Goal: Task Accomplishment & Management: Manage account settings

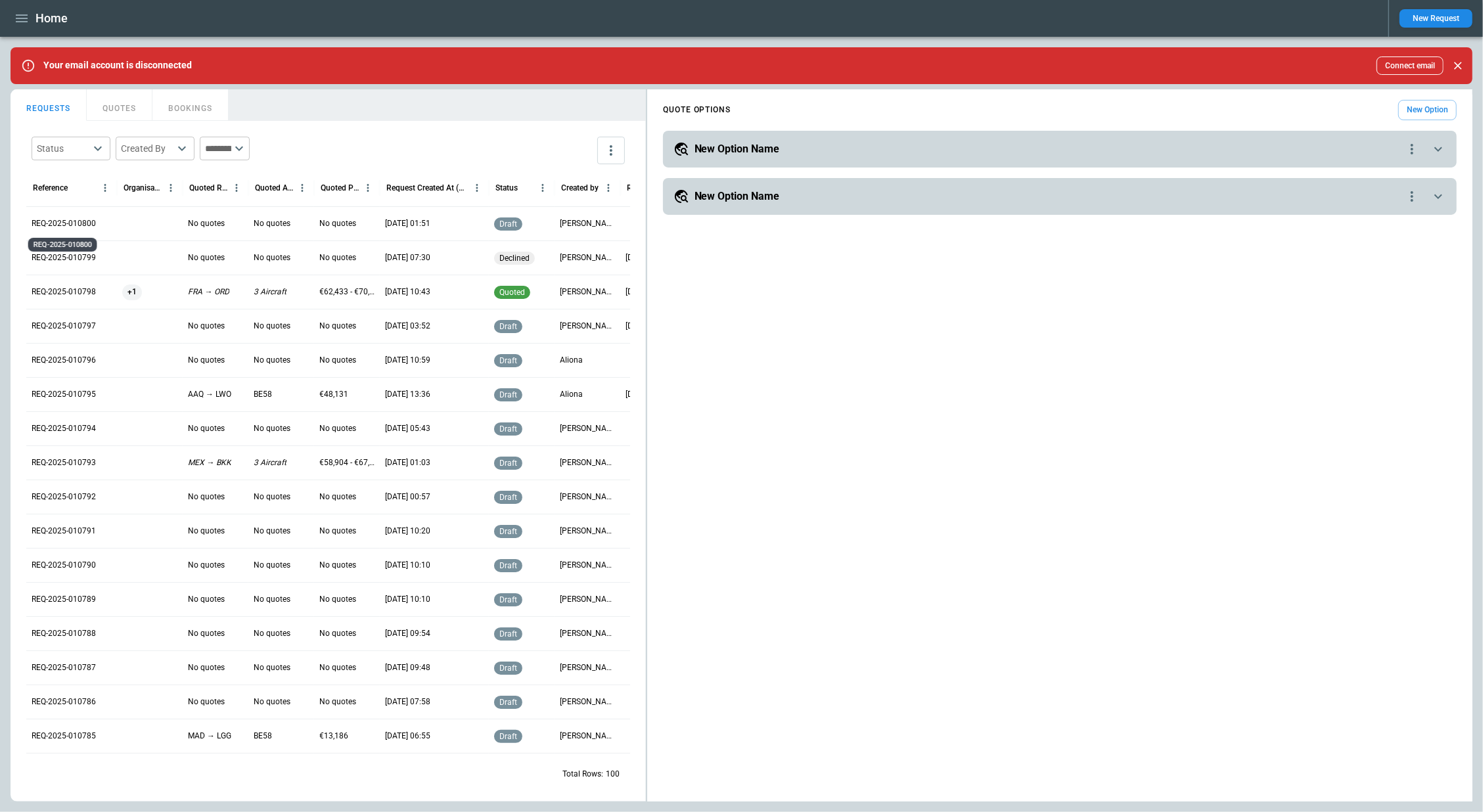
click at [78, 227] on p "REQ-2025-010800" at bounding box center [64, 223] width 65 height 11
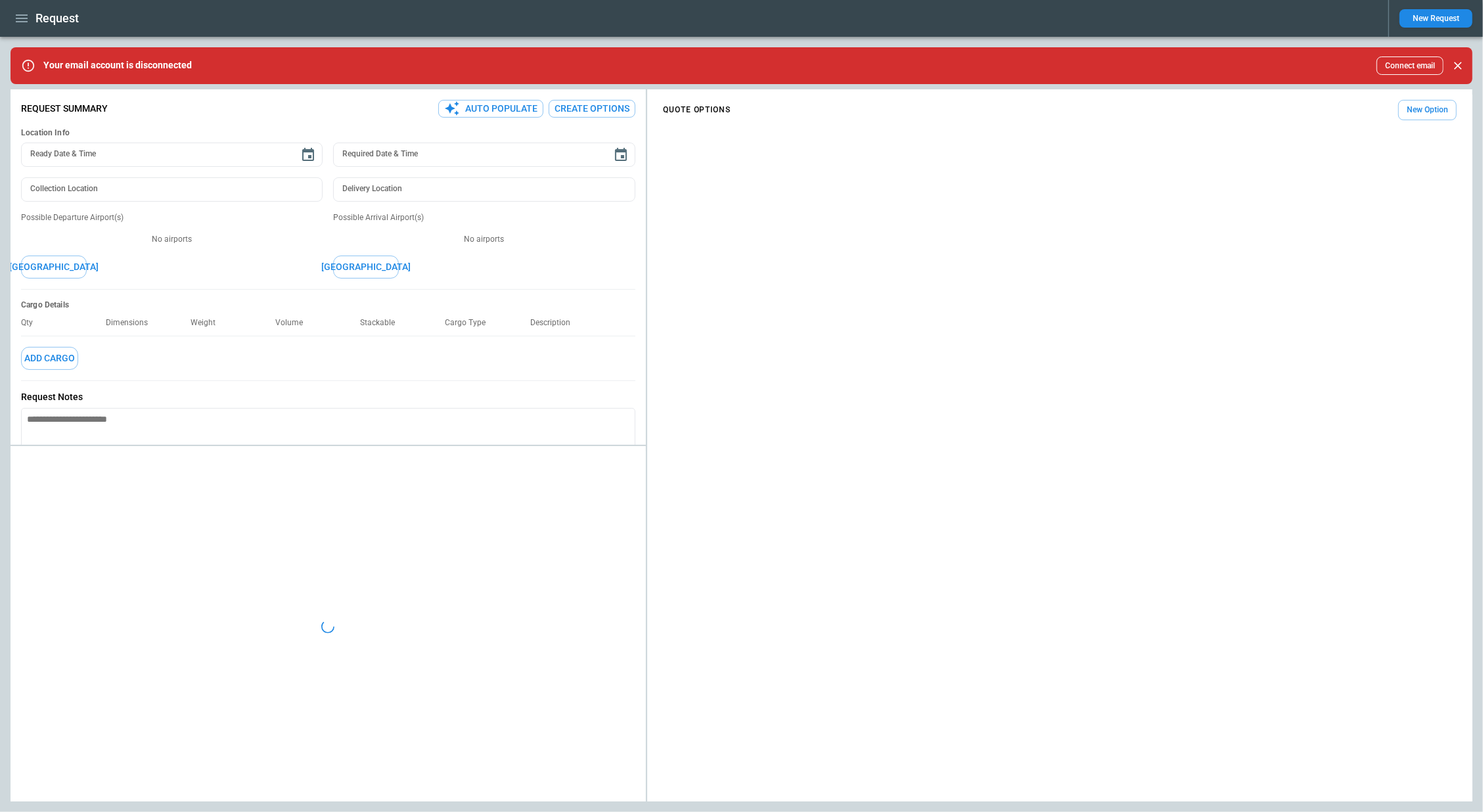
type textarea "*"
type input "***"
type input "********"
type textarea "*"
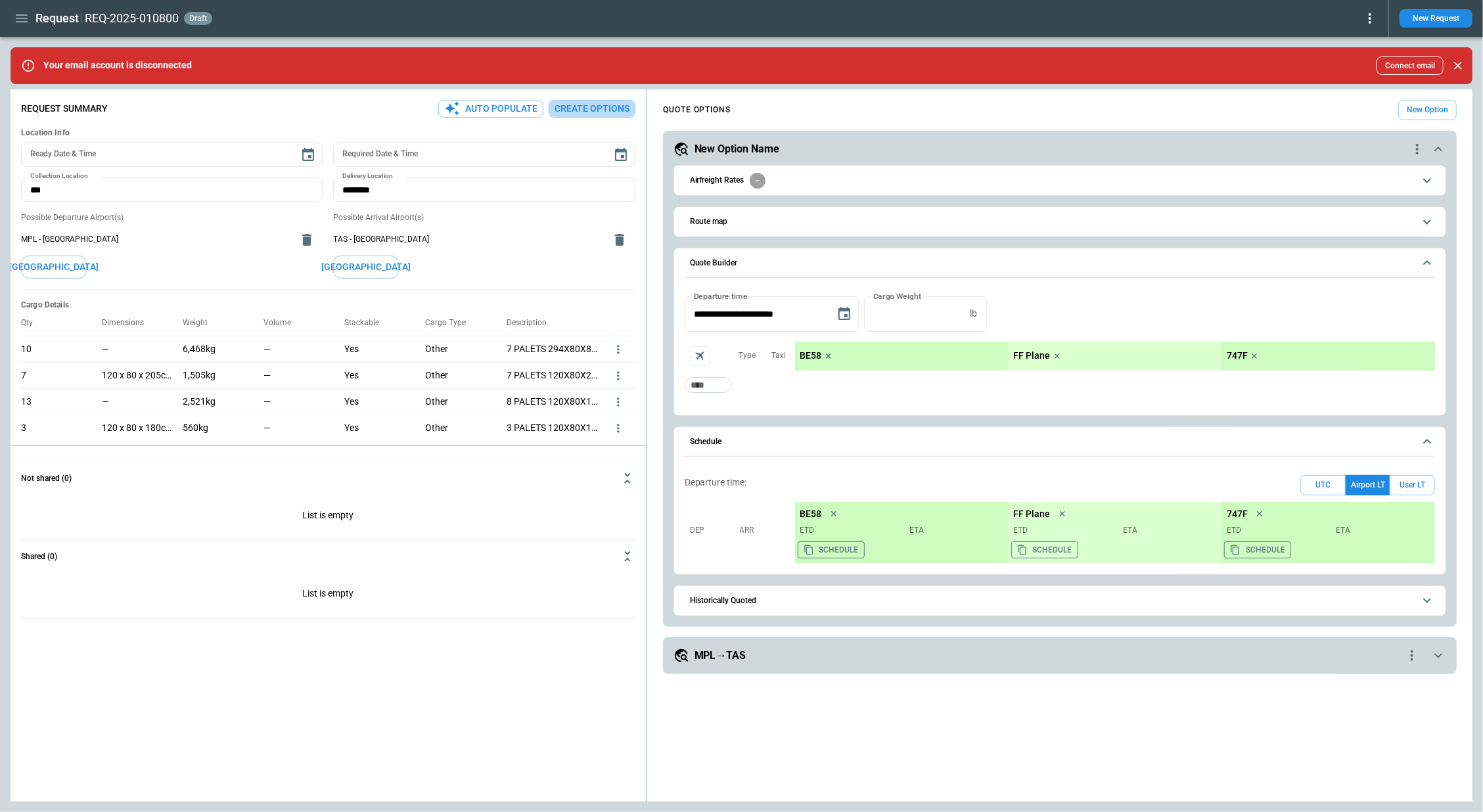
click at [576, 100] on button "Create Options" at bounding box center [592, 109] width 87 height 18
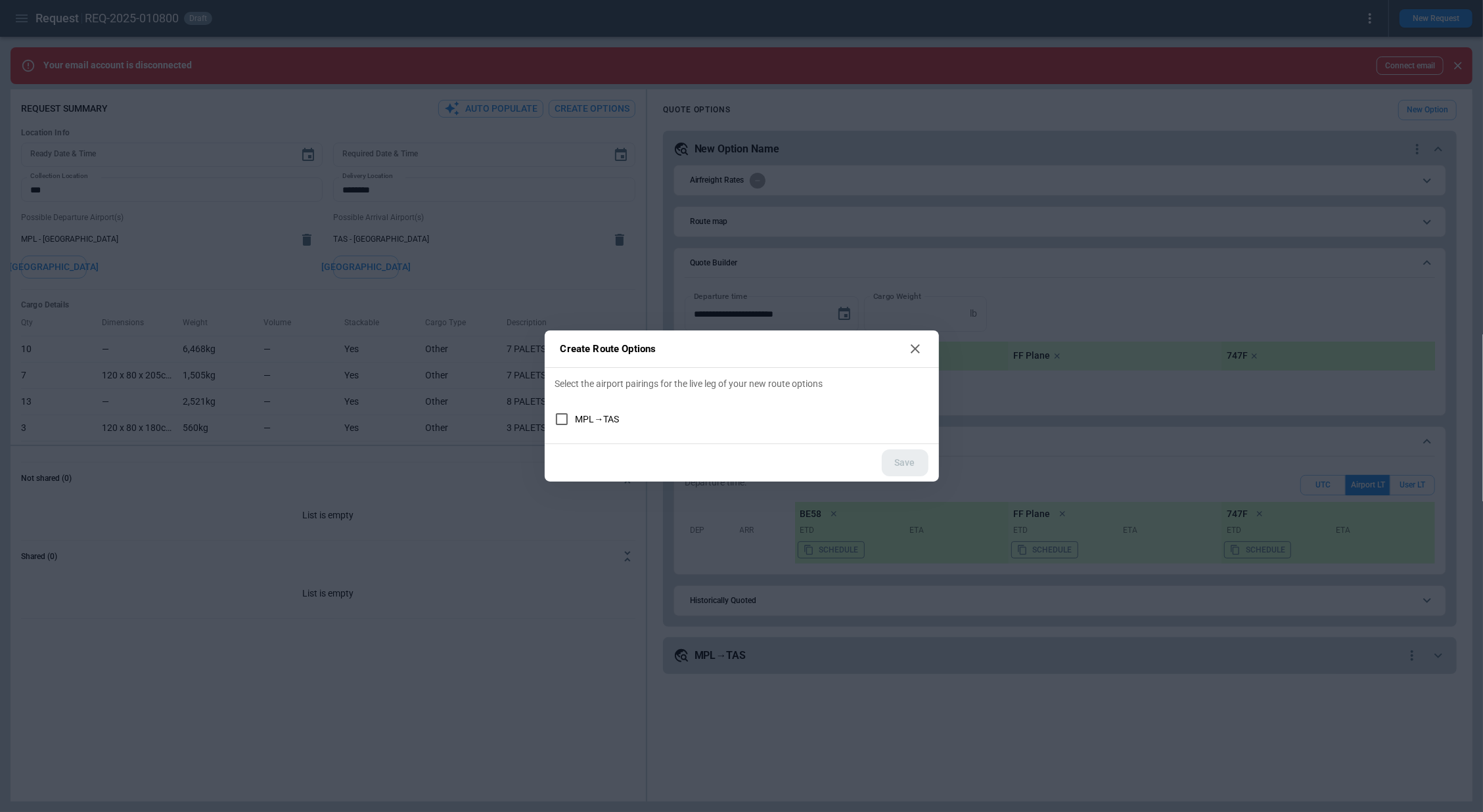
click at [909, 351] on icon at bounding box center [915, 348] width 15 height 15
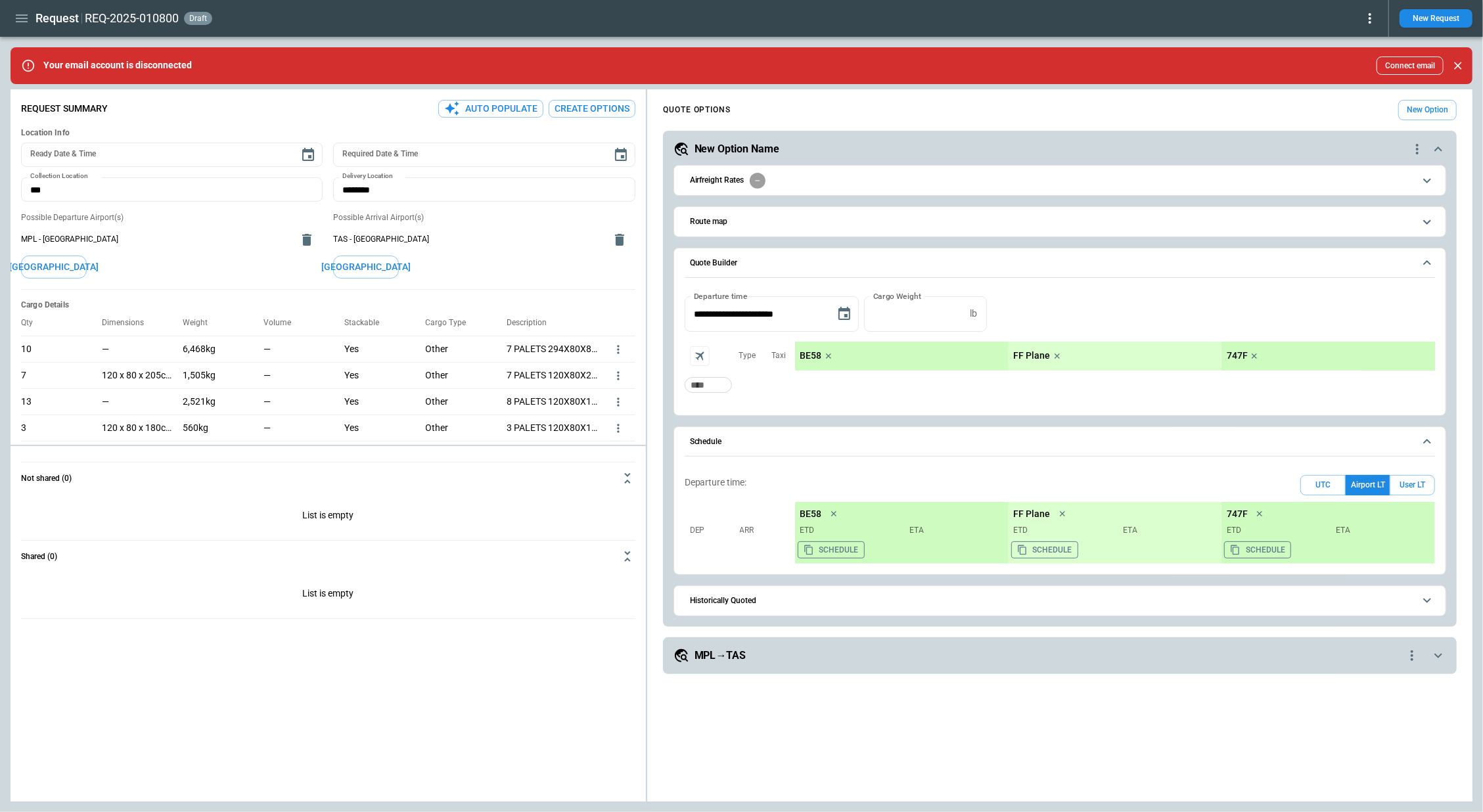
click at [17, 25] on icon "button" at bounding box center [22, 18] width 15 height 15
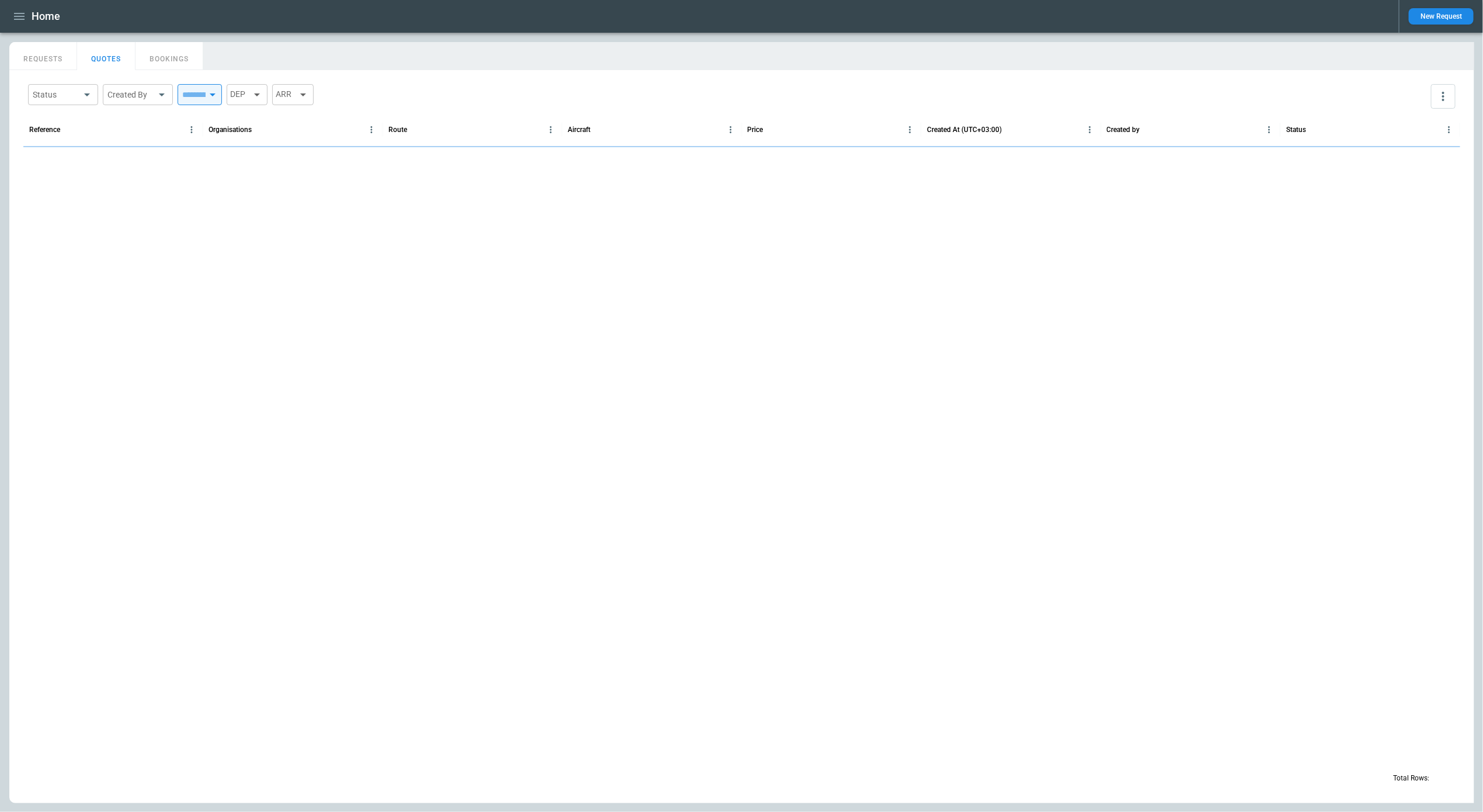
click at [26, 16] on button "button" at bounding box center [19, 16] width 20 height 21
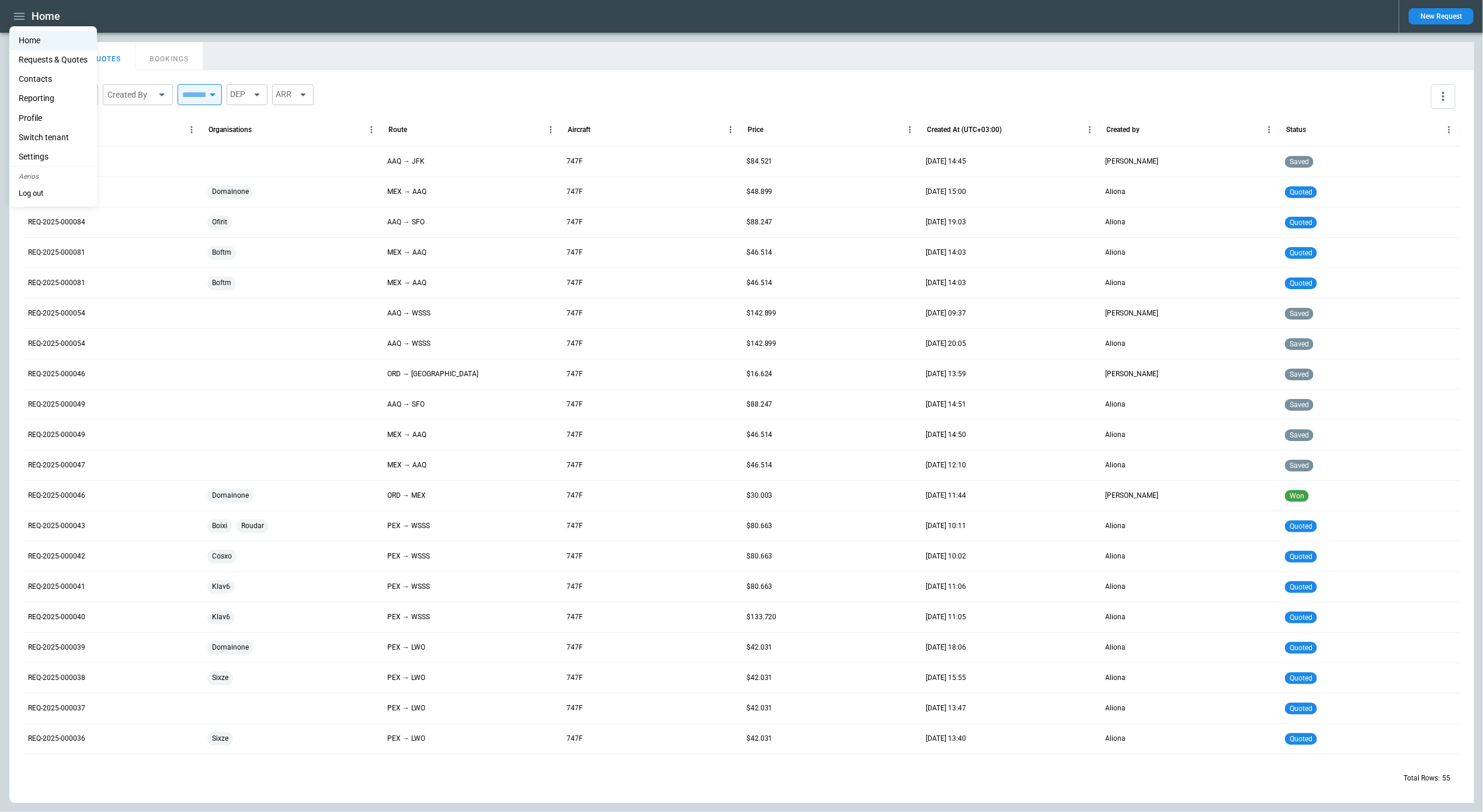
click at [34, 152] on li "Settings" at bounding box center [53, 157] width 88 height 19
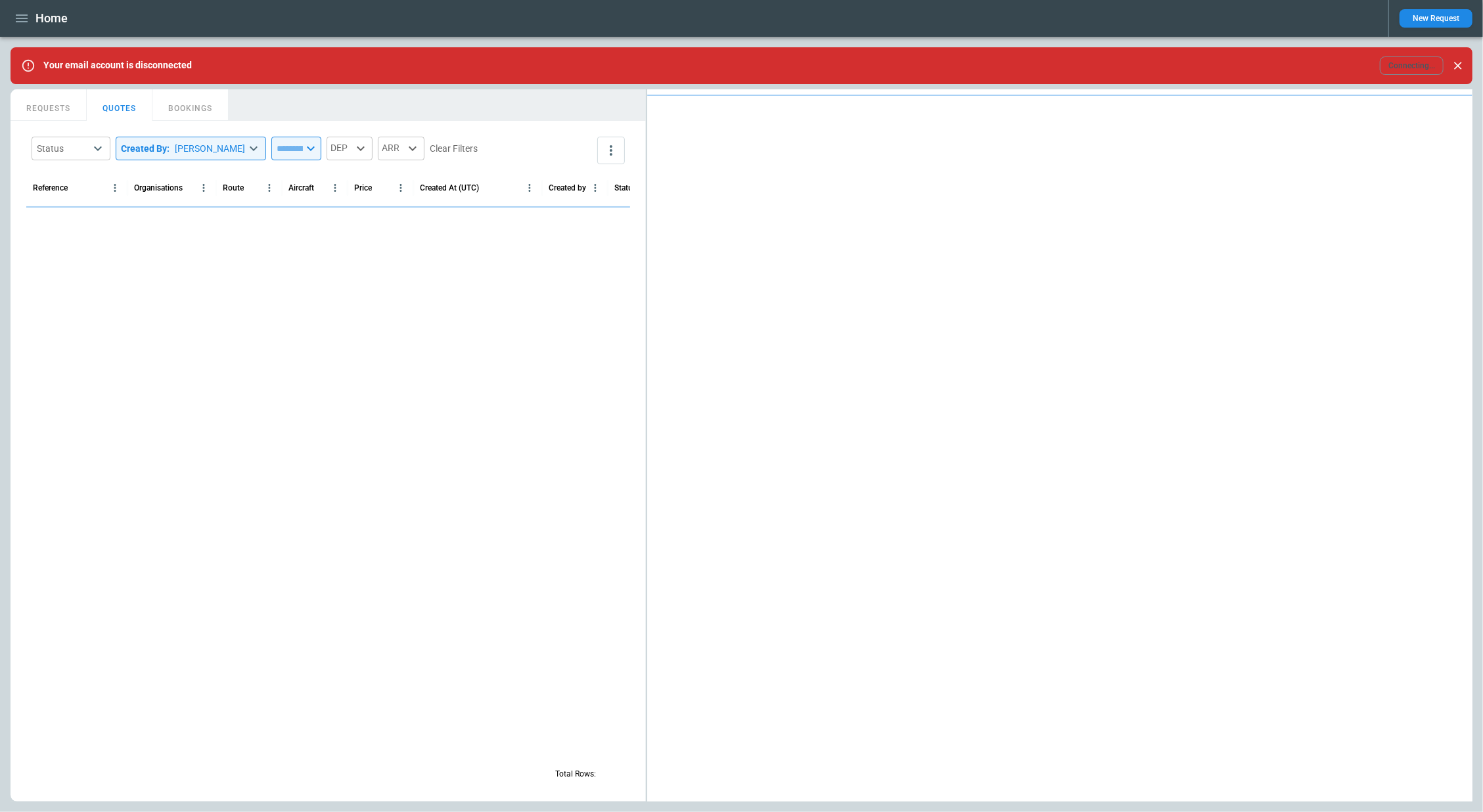
click at [24, 13] on icon "button" at bounding box center [22, 18] width 15 height 15
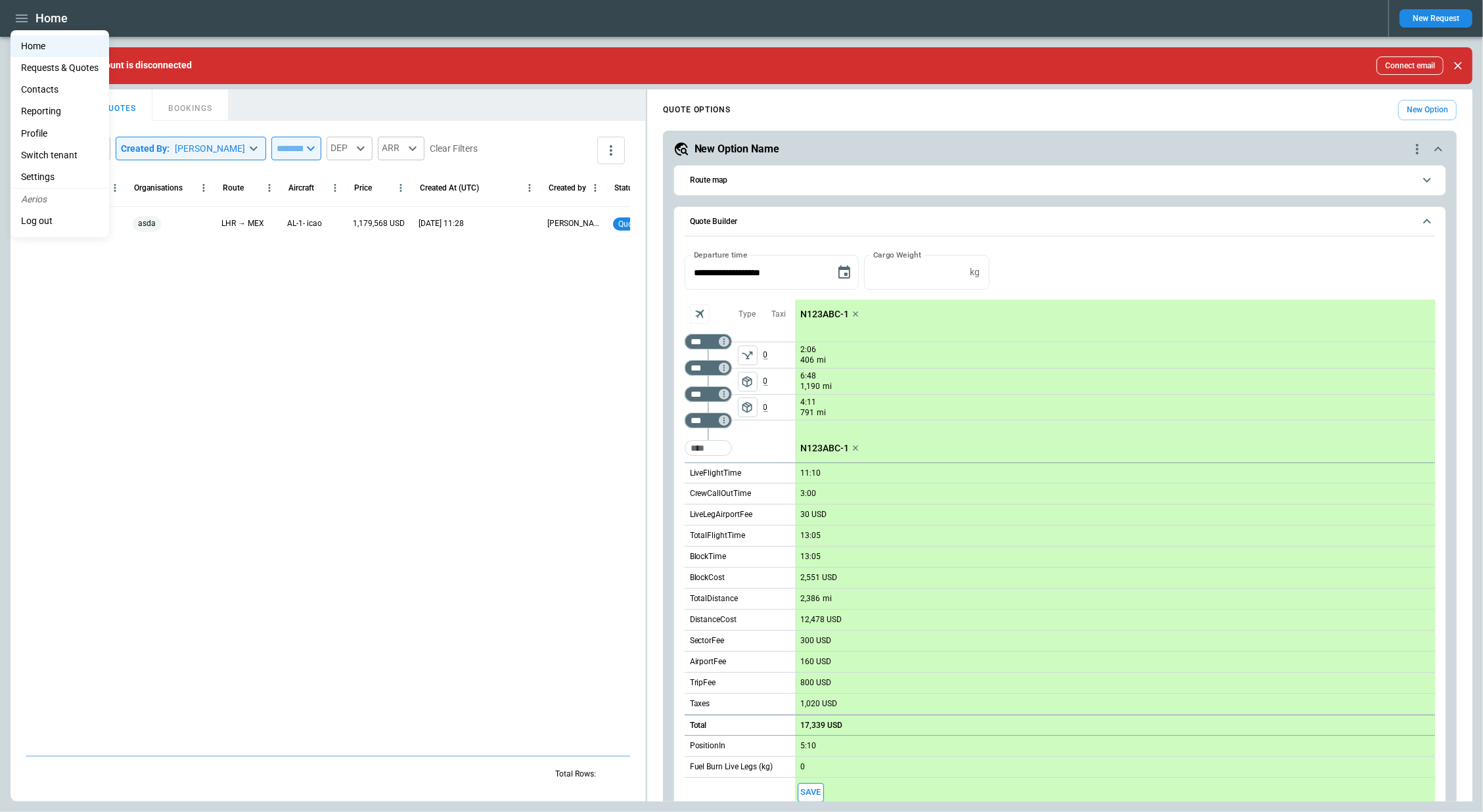
click at [49, 170] on li "Settings" at bounding box center [60, 177] width 99 height 22
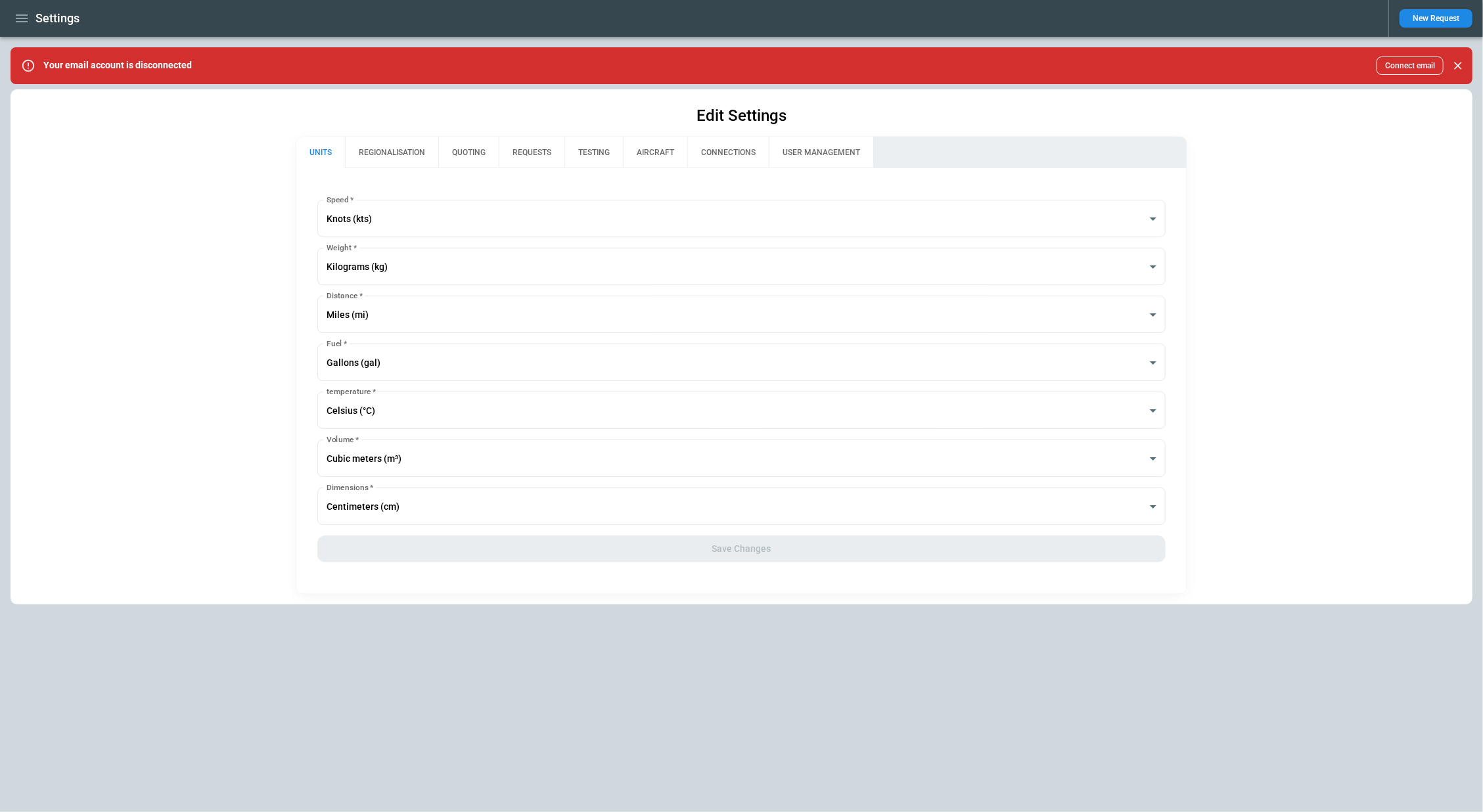
click at [538, 151] on button "REQUESTS" at bounding box center [531, 152] width 66 height 32
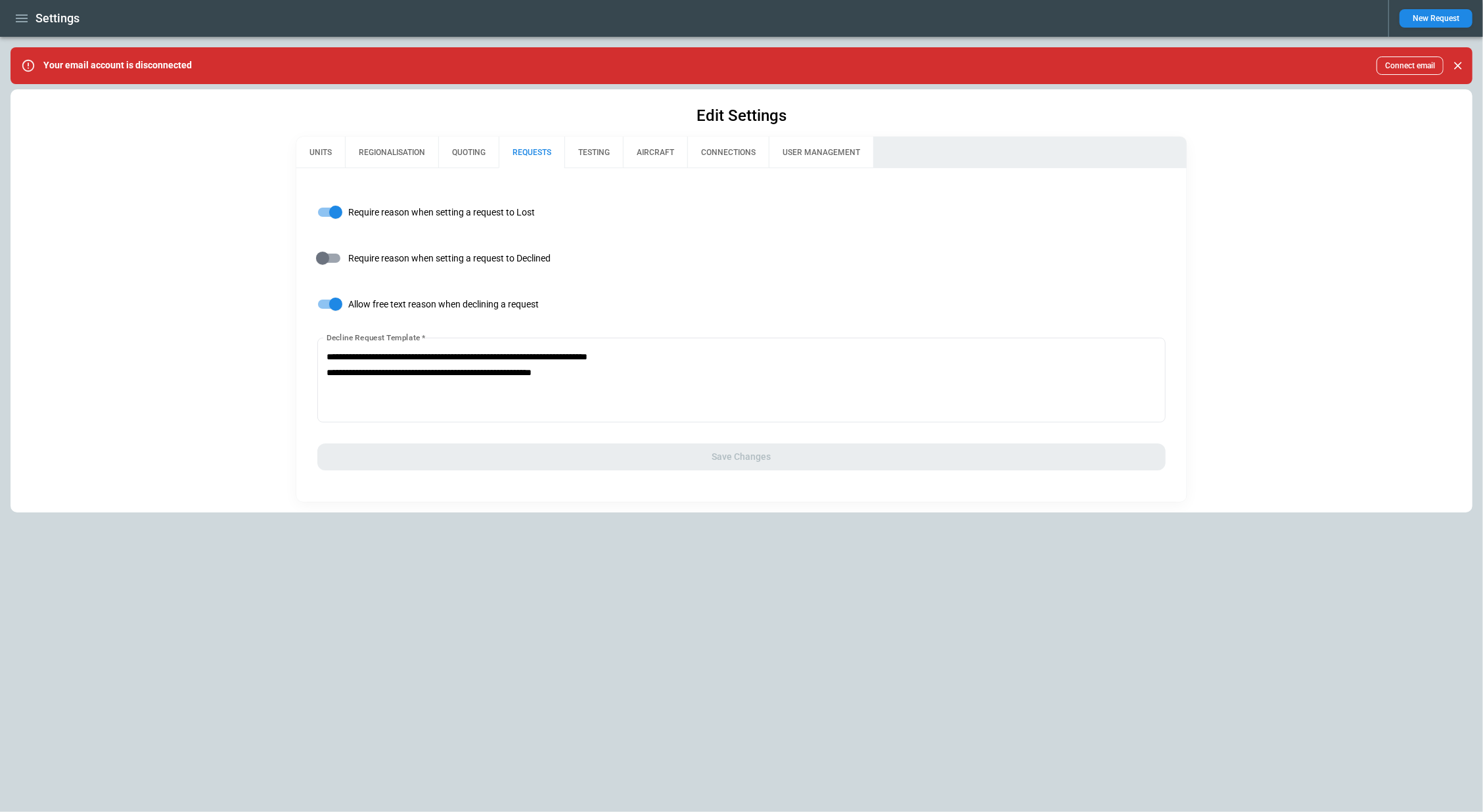
click at [479, 149] on button "QUOTING" at bounding box center [469, 152] width 60 height 32
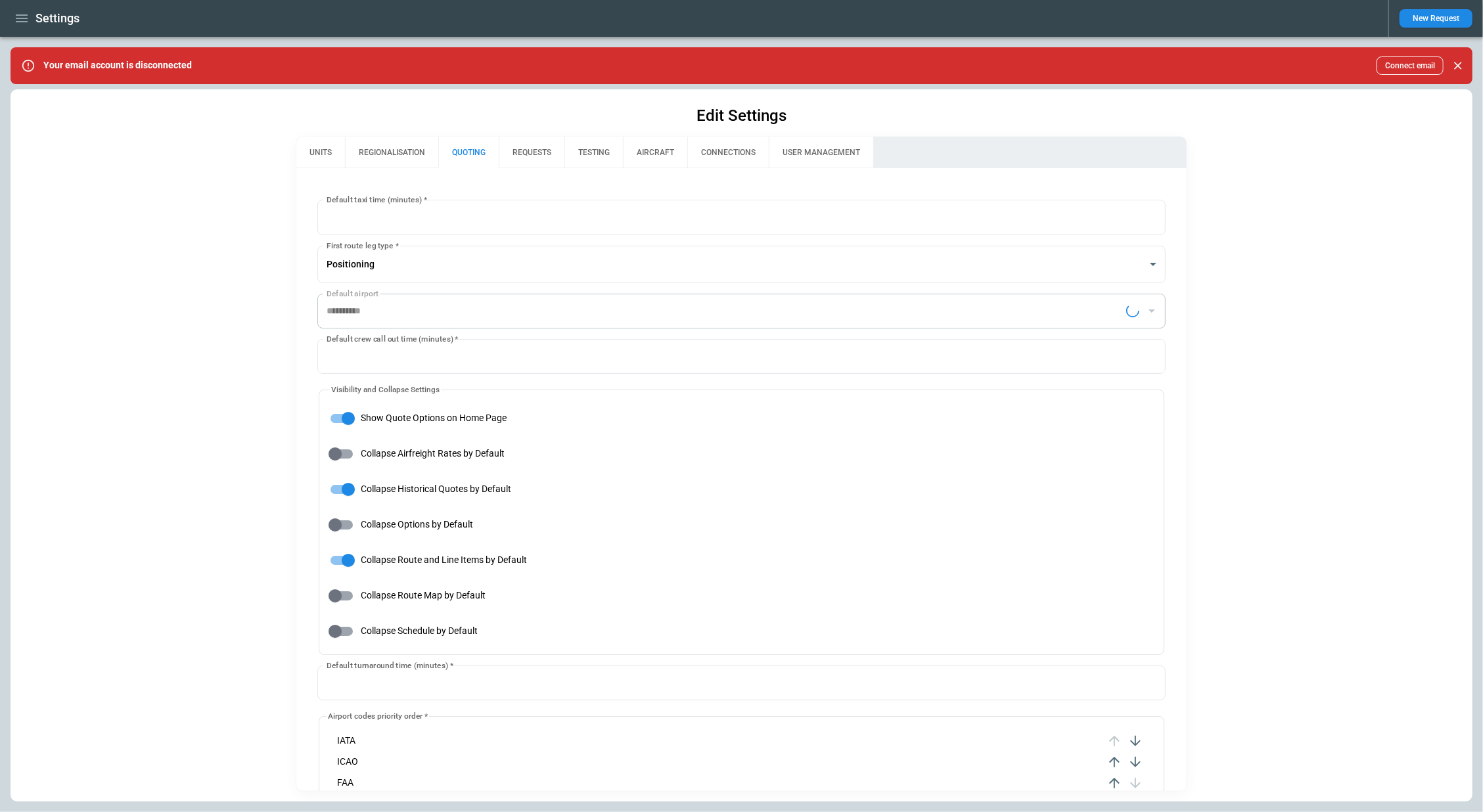
type input "**********"
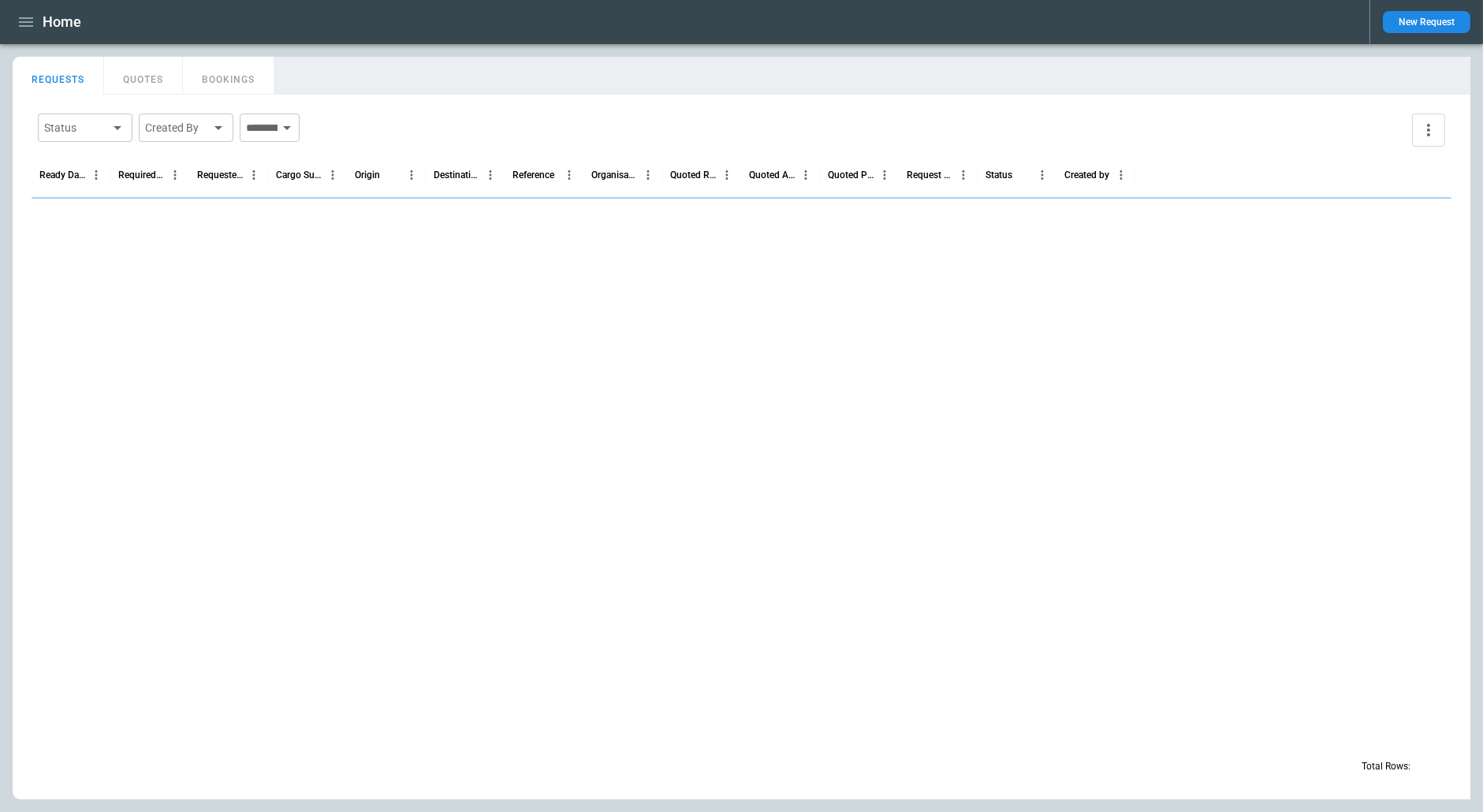
click at [20, 21] on icon "button" at bounding box center [25, 22] width 14 height 9
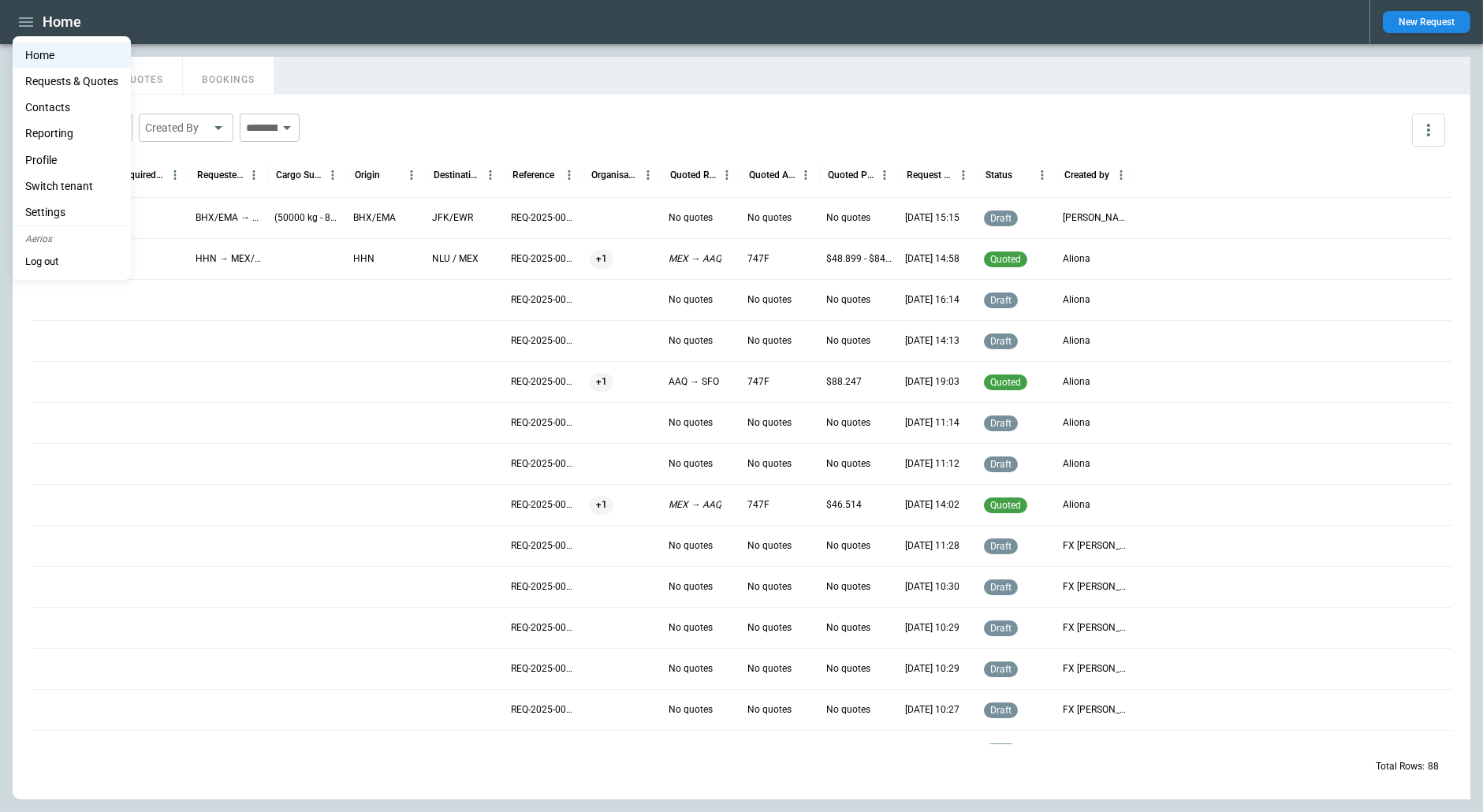
click at [47, 179] on li "Switch tenant" at bounding box center [72, 187] width 118 height 26
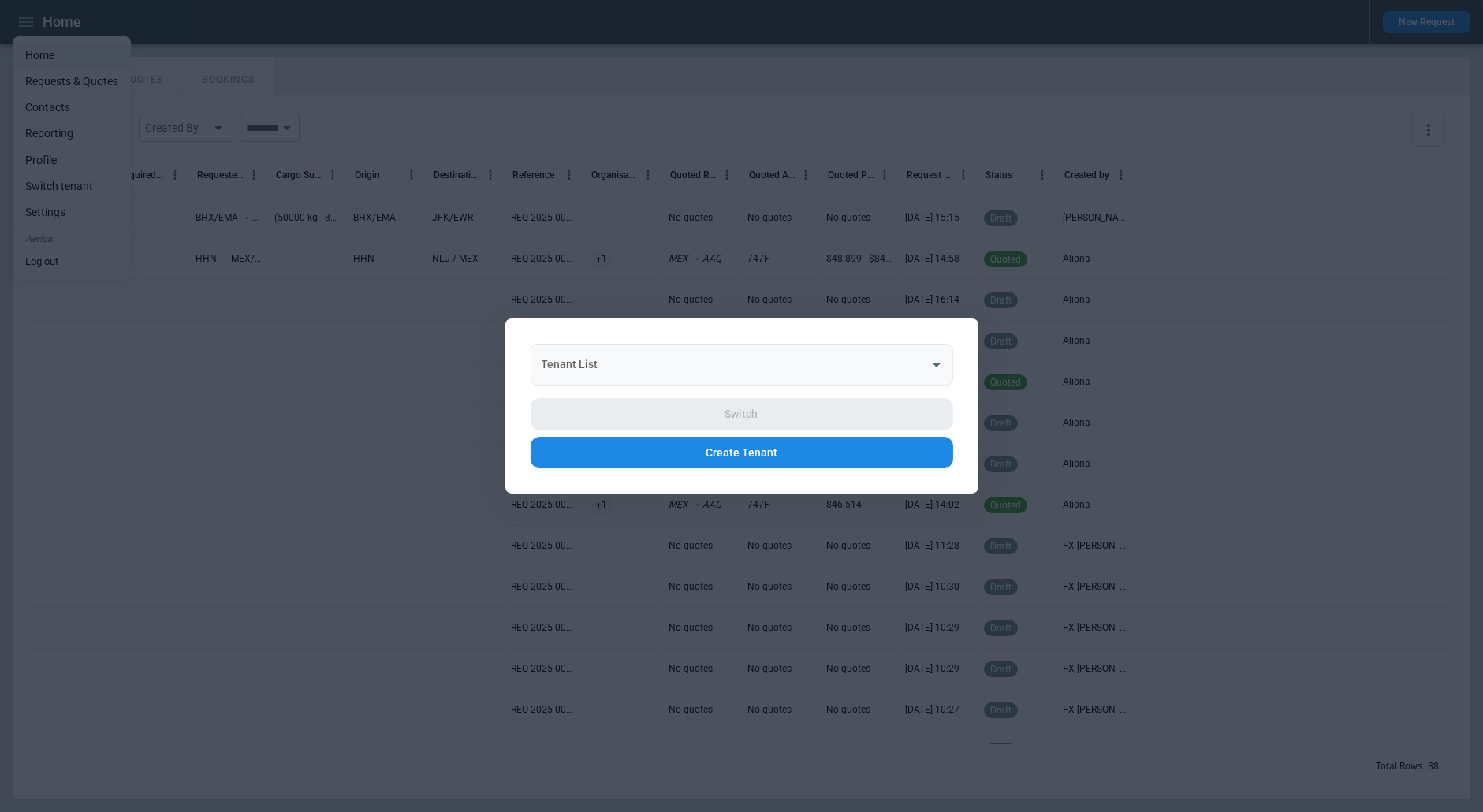
click at [623, 376] on input "Tenant List" at bounding box center [730, 364] width 385 height 28
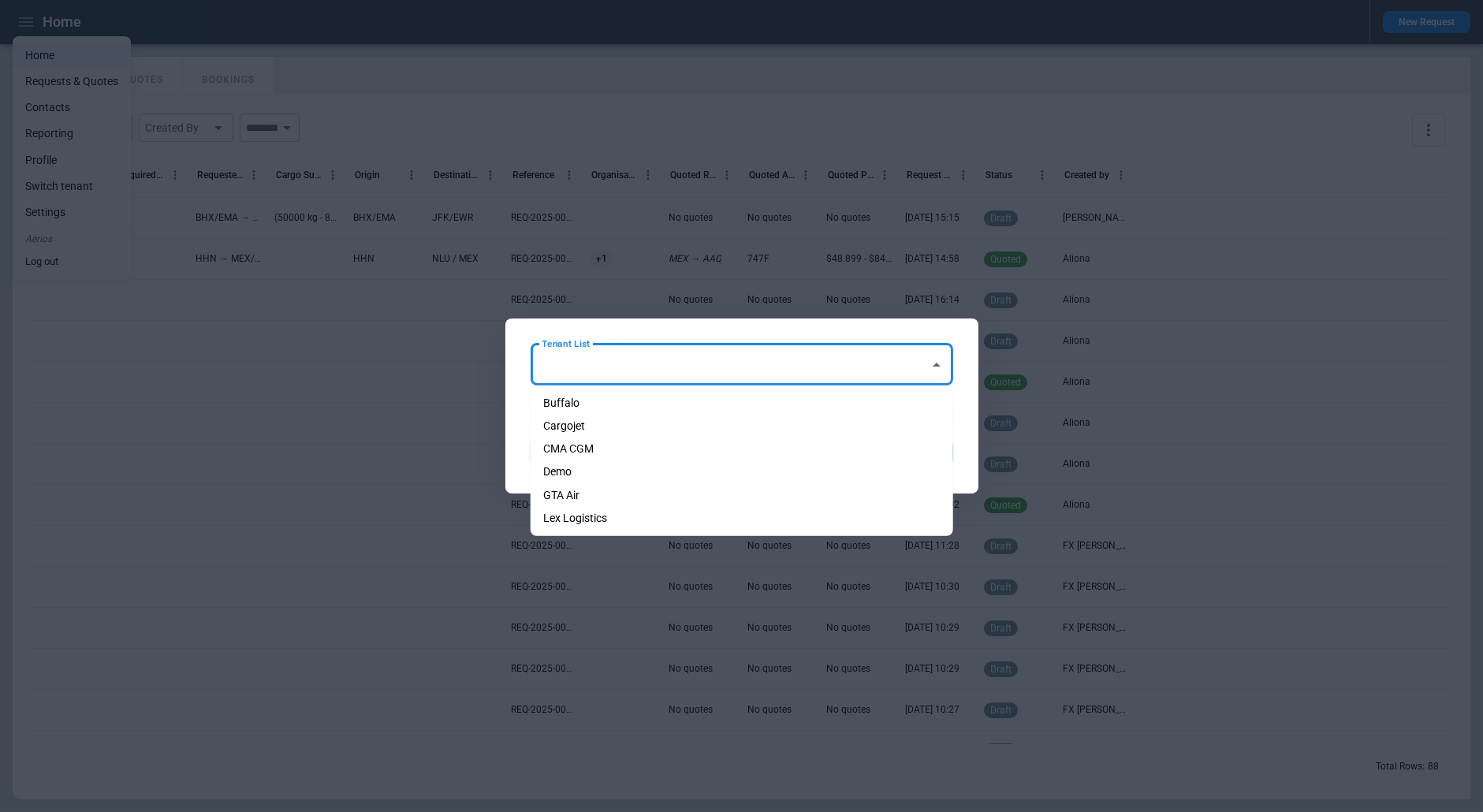
click at [611, 422] on li "Cargojet" at bounding box center [742, 425] width 423 height 23
type input "********"
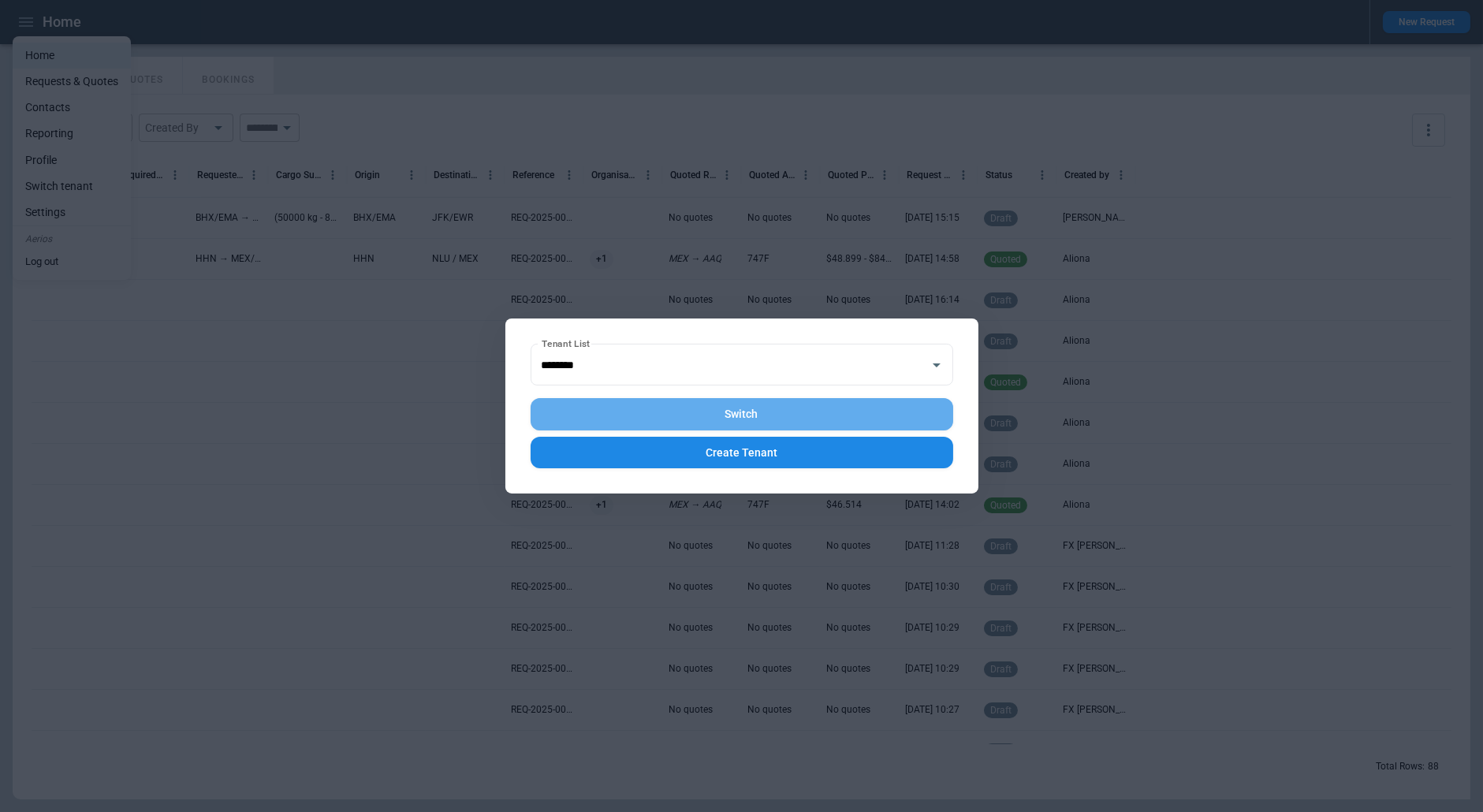
click at [639, 420] on button "Switch" at bounding box center [742, 413] width 423 height 32
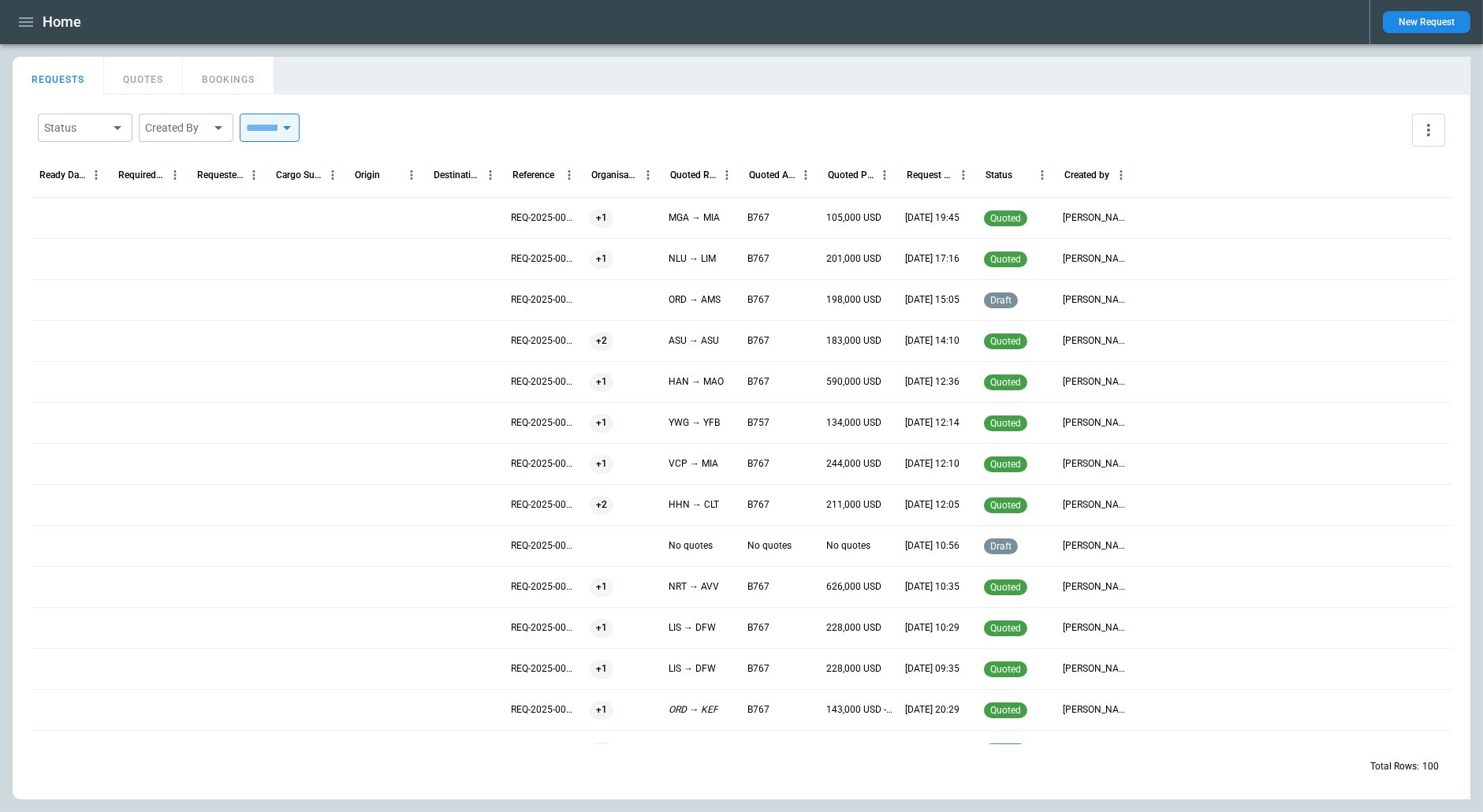
click at [57, 218] on div at bounding box center [70, 217] width 79 height 41
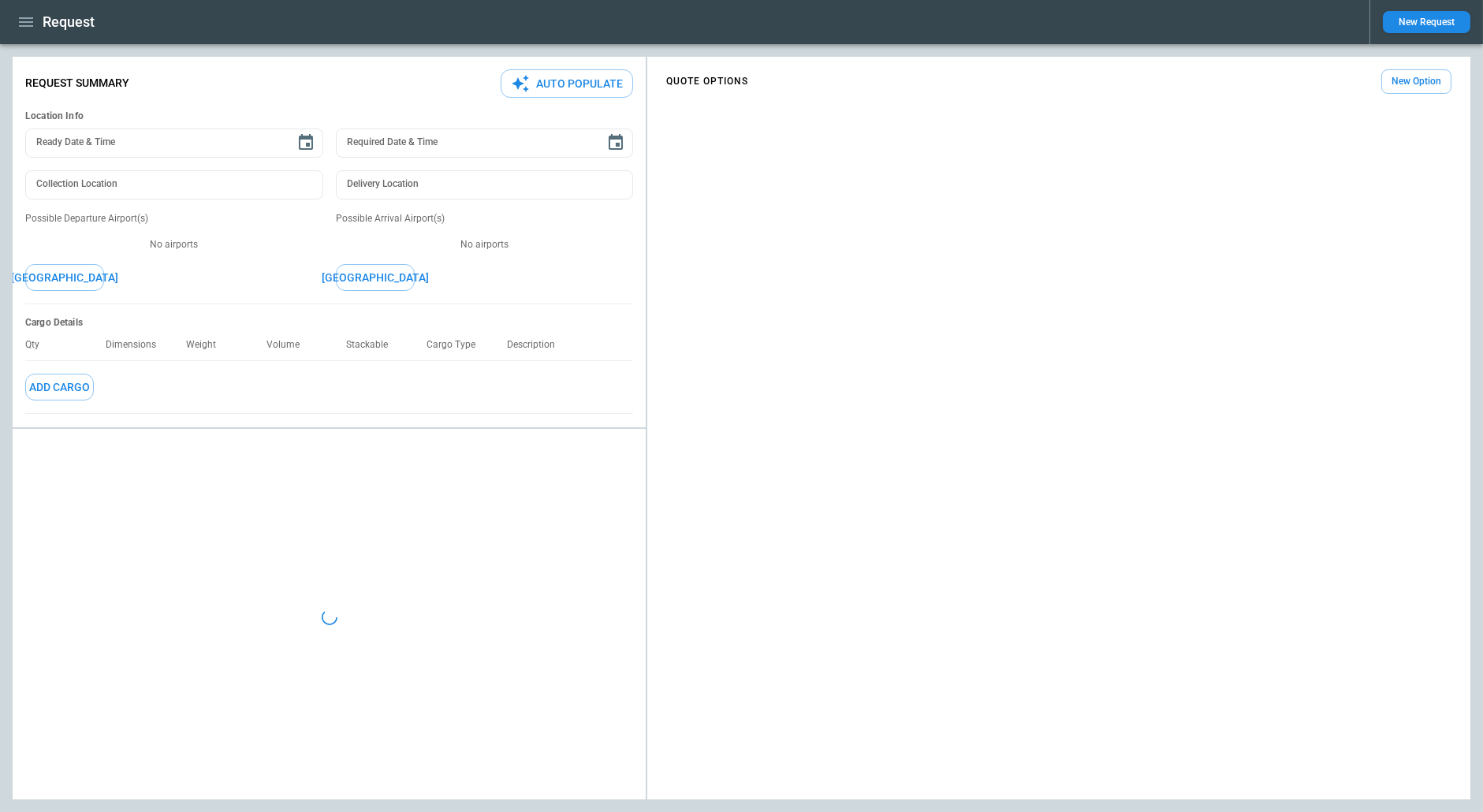
type textarea "*"
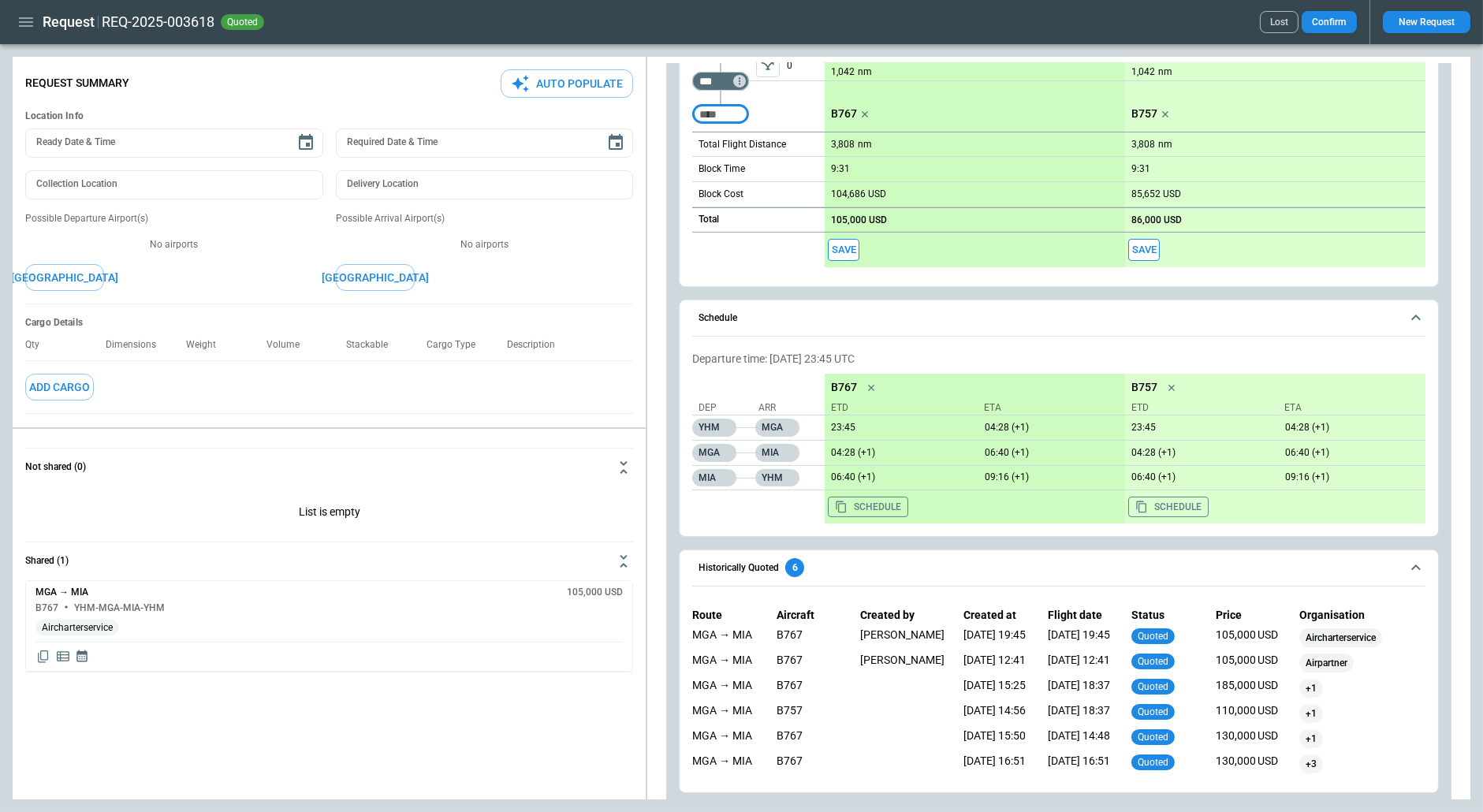
scroll to position [649, 0]
click at [22, 18] on icon "button" at bounding box center [26, 22] width 19 height 18
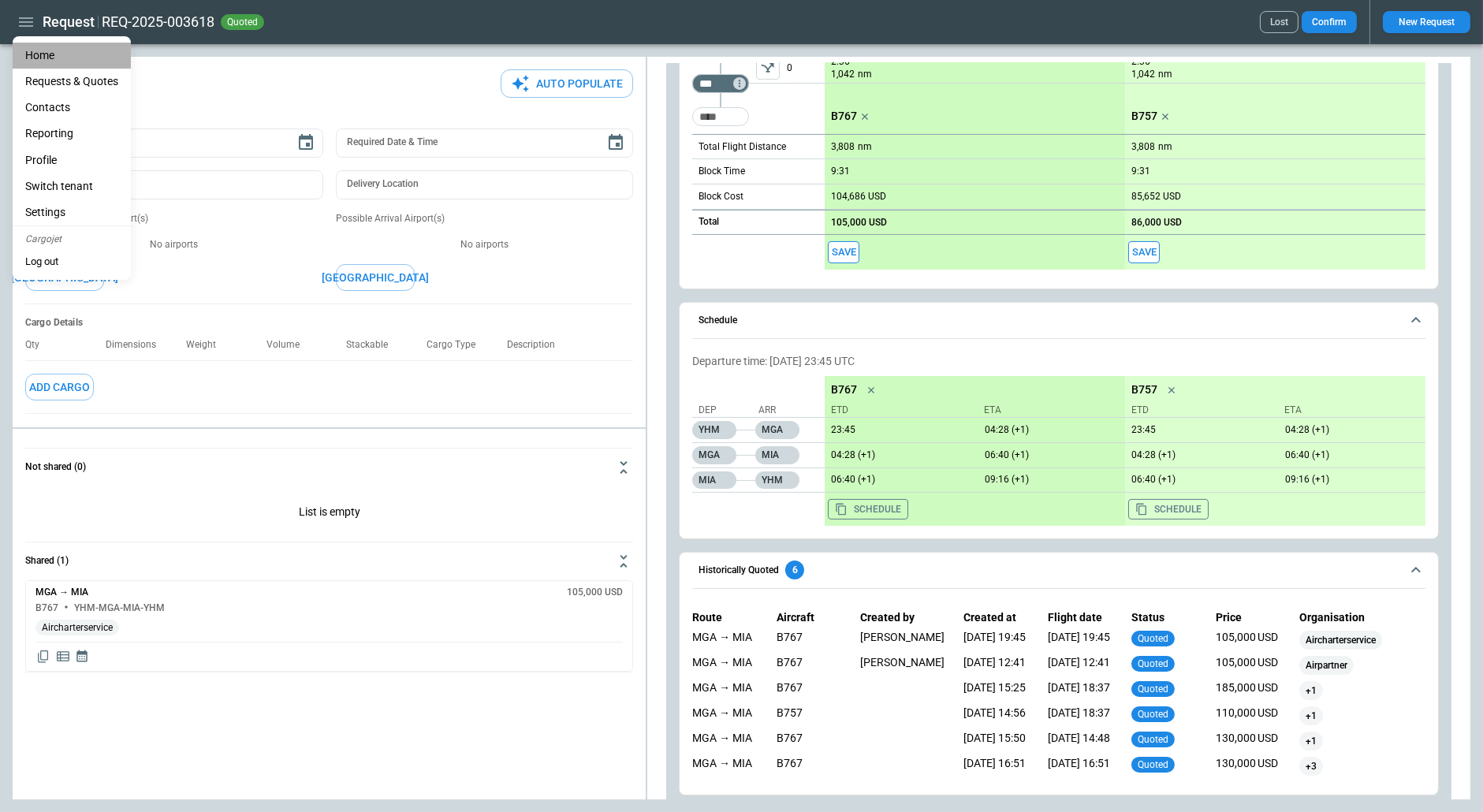
click at [31, 51] on li "Home" at bounding box center [72, 55] width 118 height 26
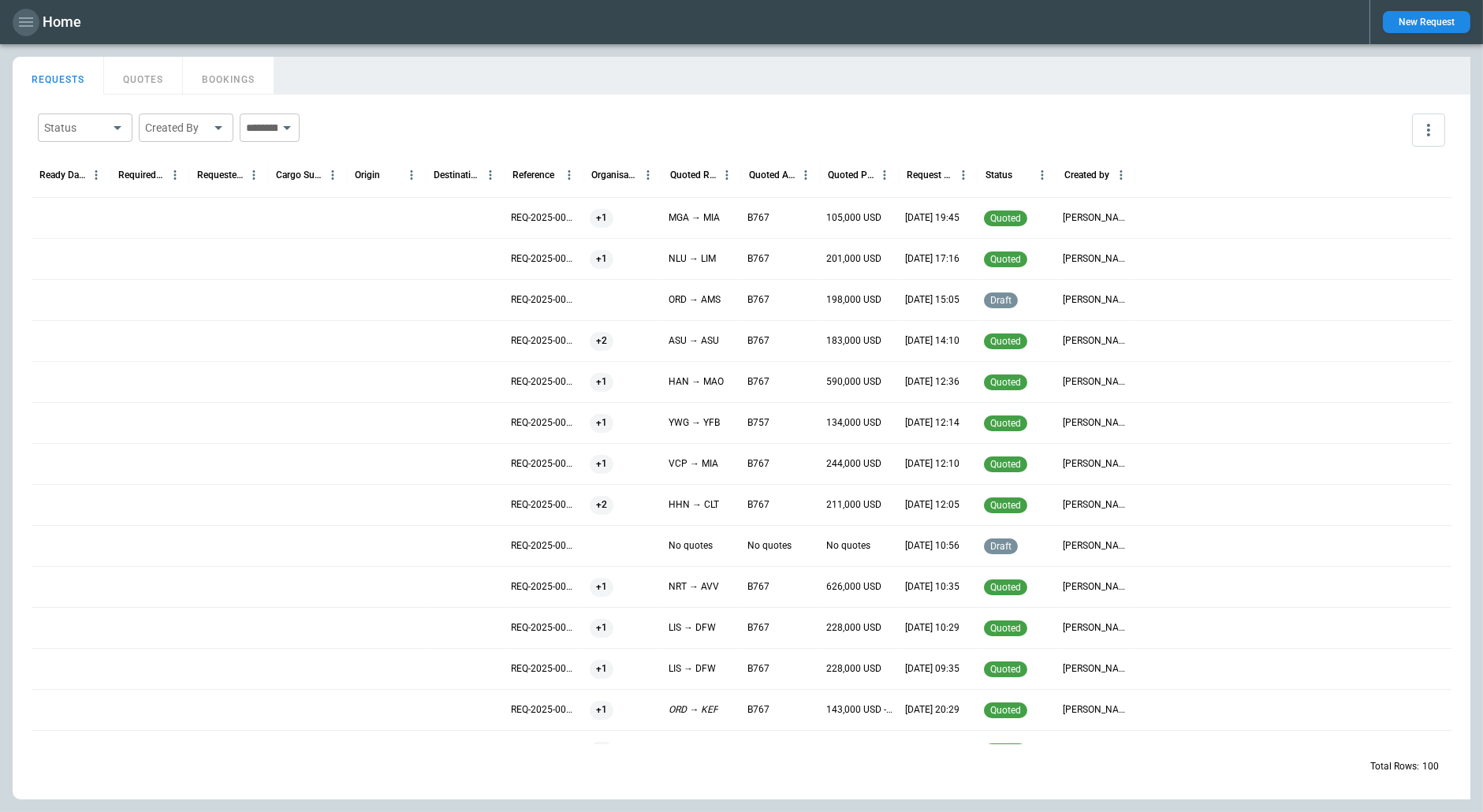
click at [24, 25] on icon "button" at bounding box center [25, 22] width 14 height 9
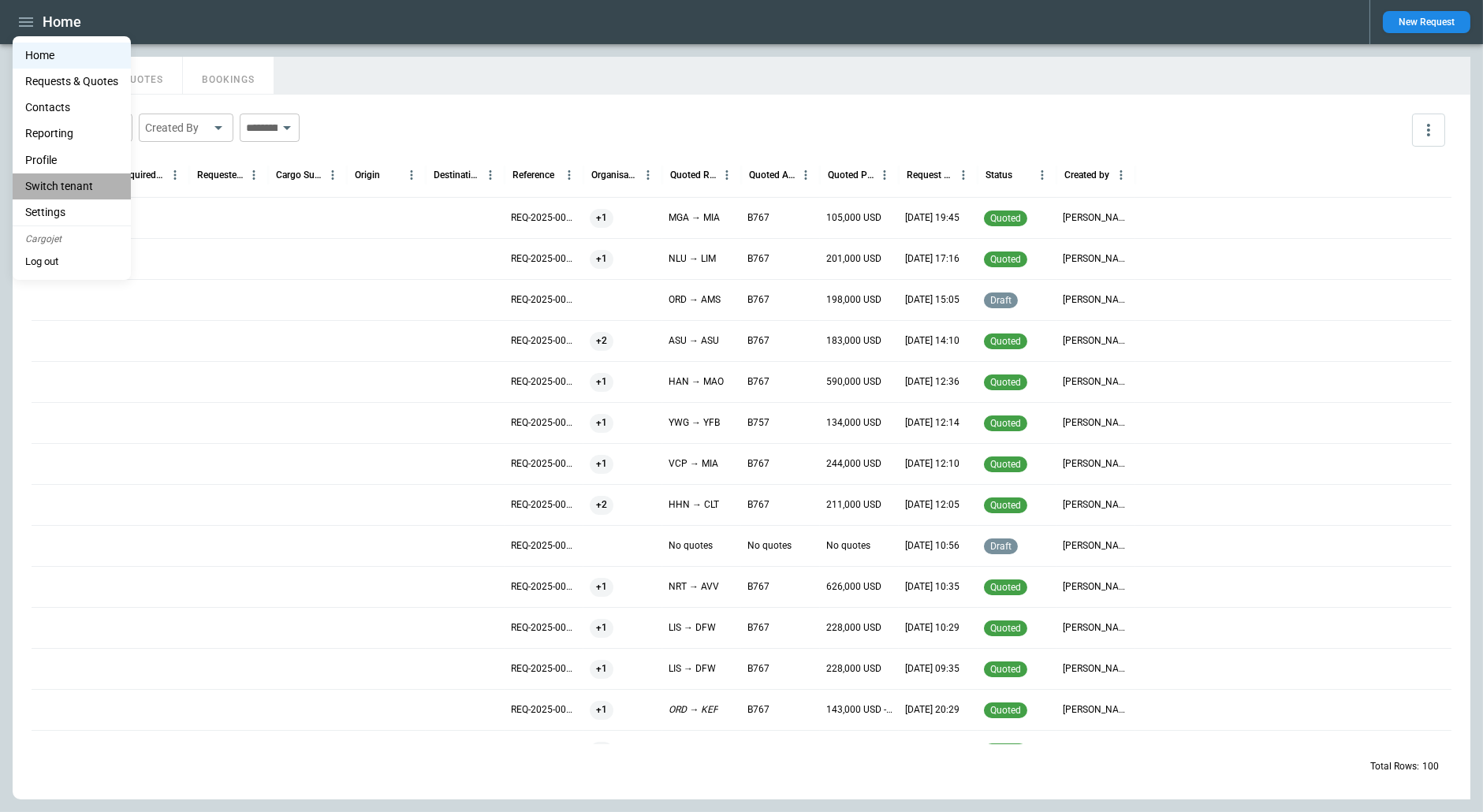
click at [69, 183] on li "Switch tenant" at bounding box center [72, 187] width 118 height 26
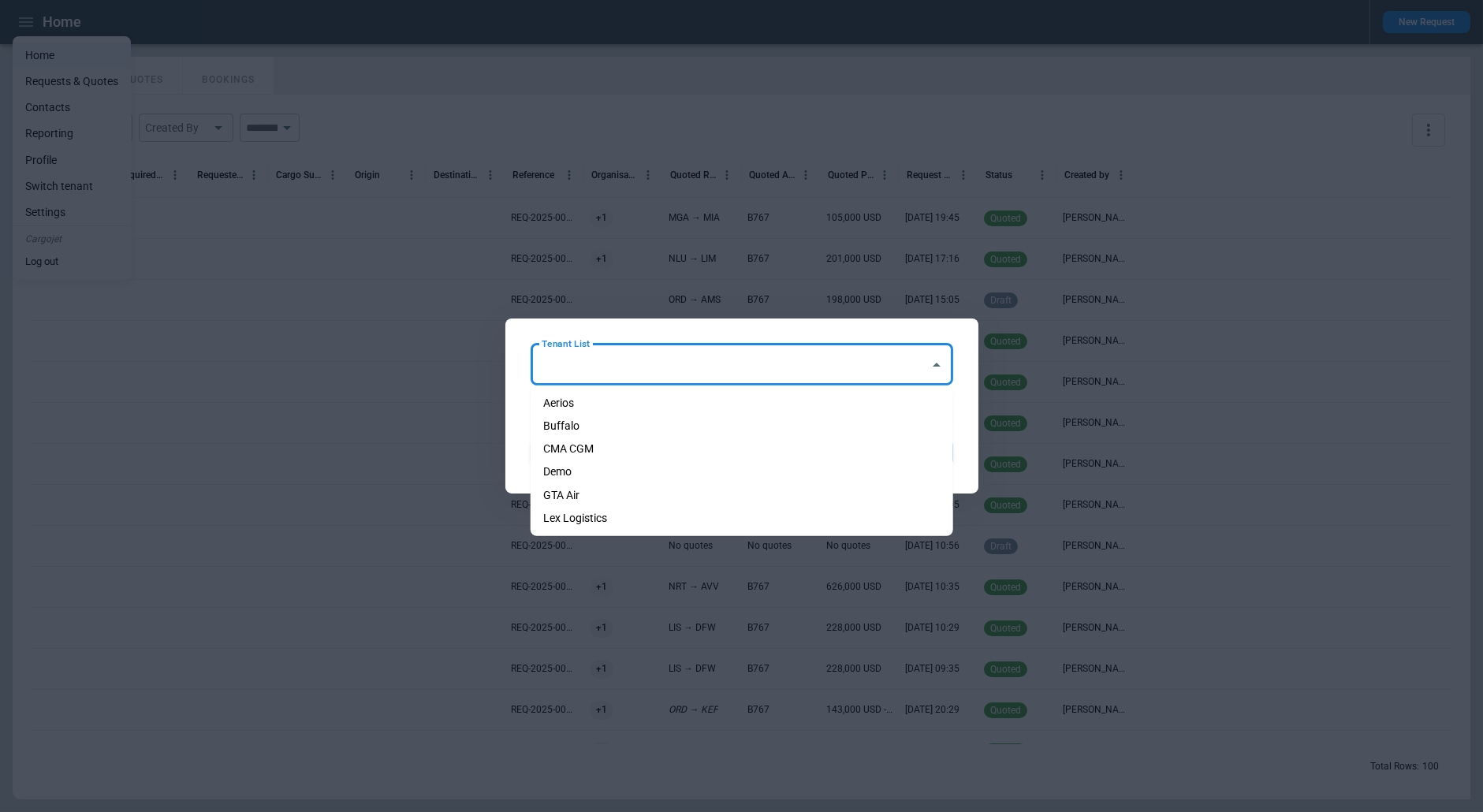
click at [617, 372] on input "Tenant List" at bounding box center [730, 364] width 385 height 28
click at [608, 401] on li "Aerios" at bounding box center [742, 403] width 423 height 23
type input "******"
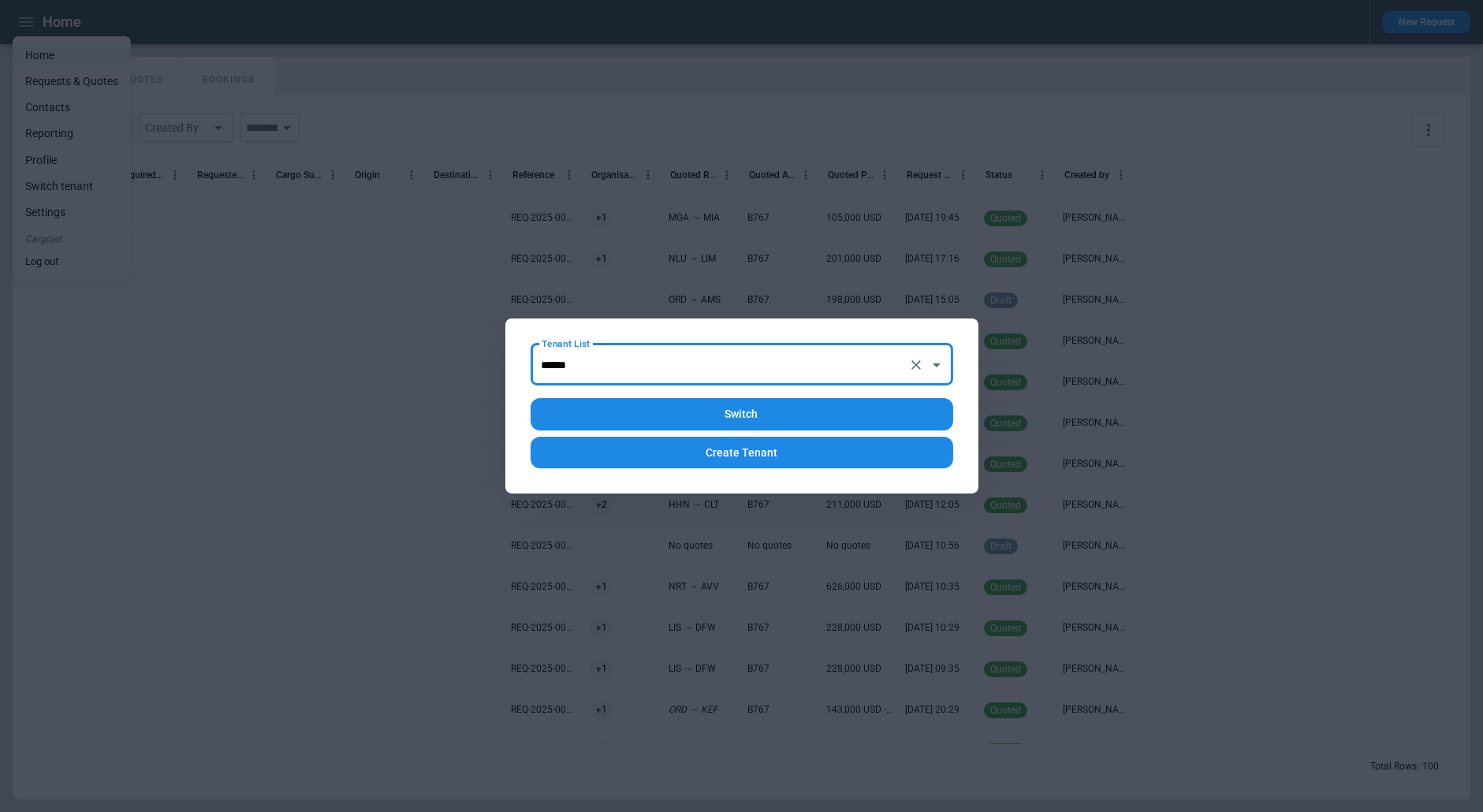
click at [622, 401] on button "Switch" at bounding box center [742, 413] width 423 height 32
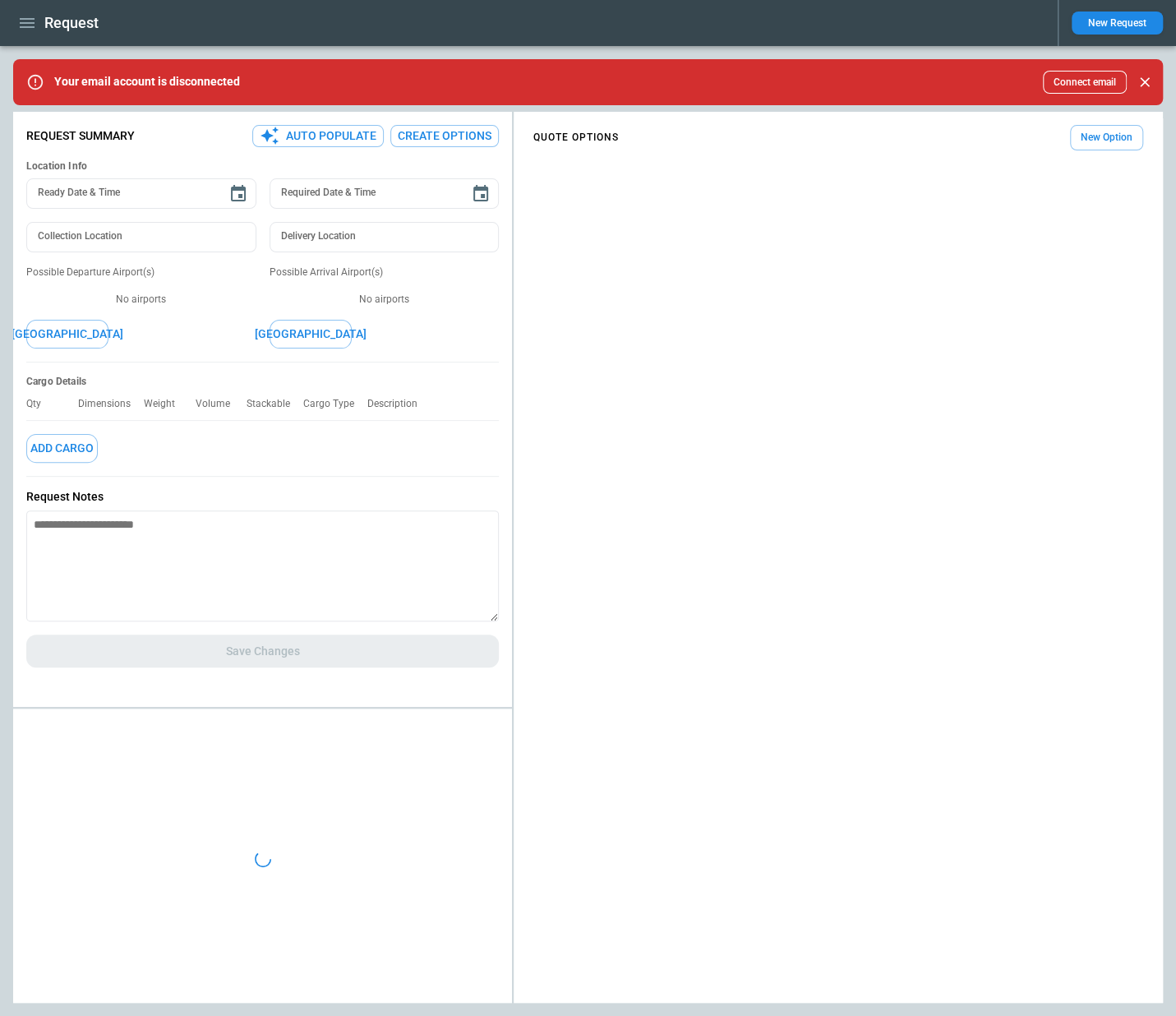
type textarea "*"
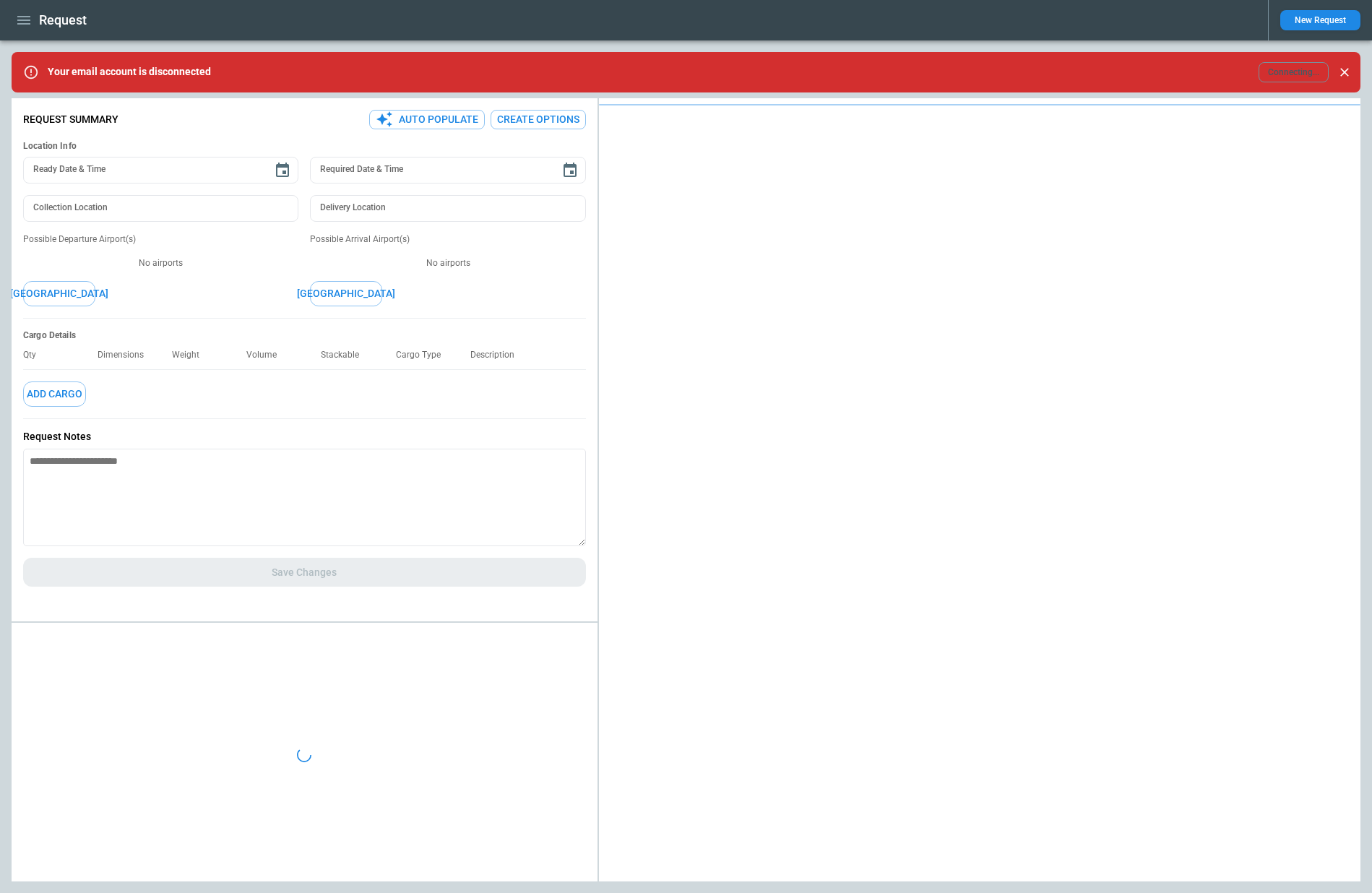
type textarea "*"
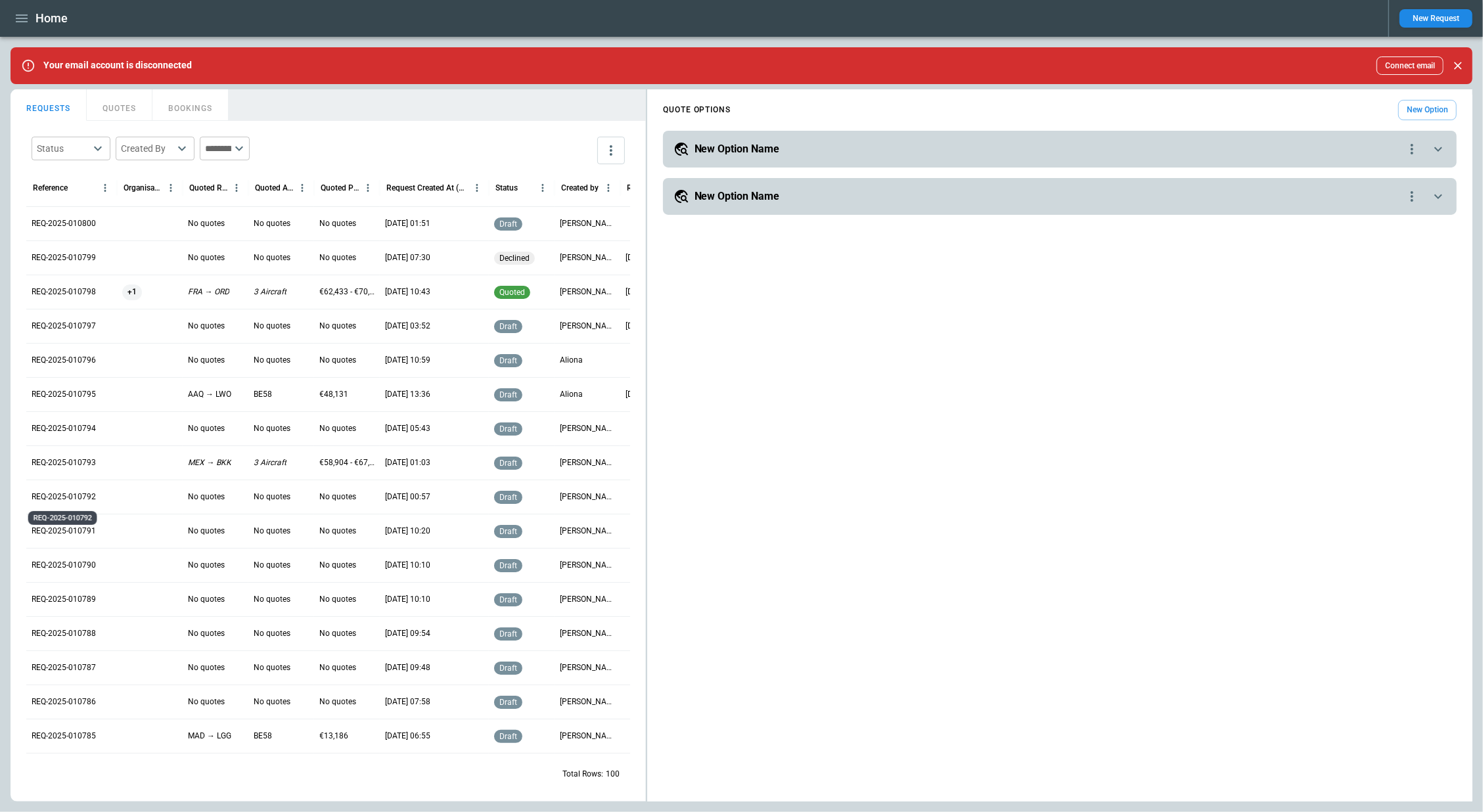
click at [76, 495] on p "REQ-2025-010792" at bounding box center [64, 497] width 65 height 11
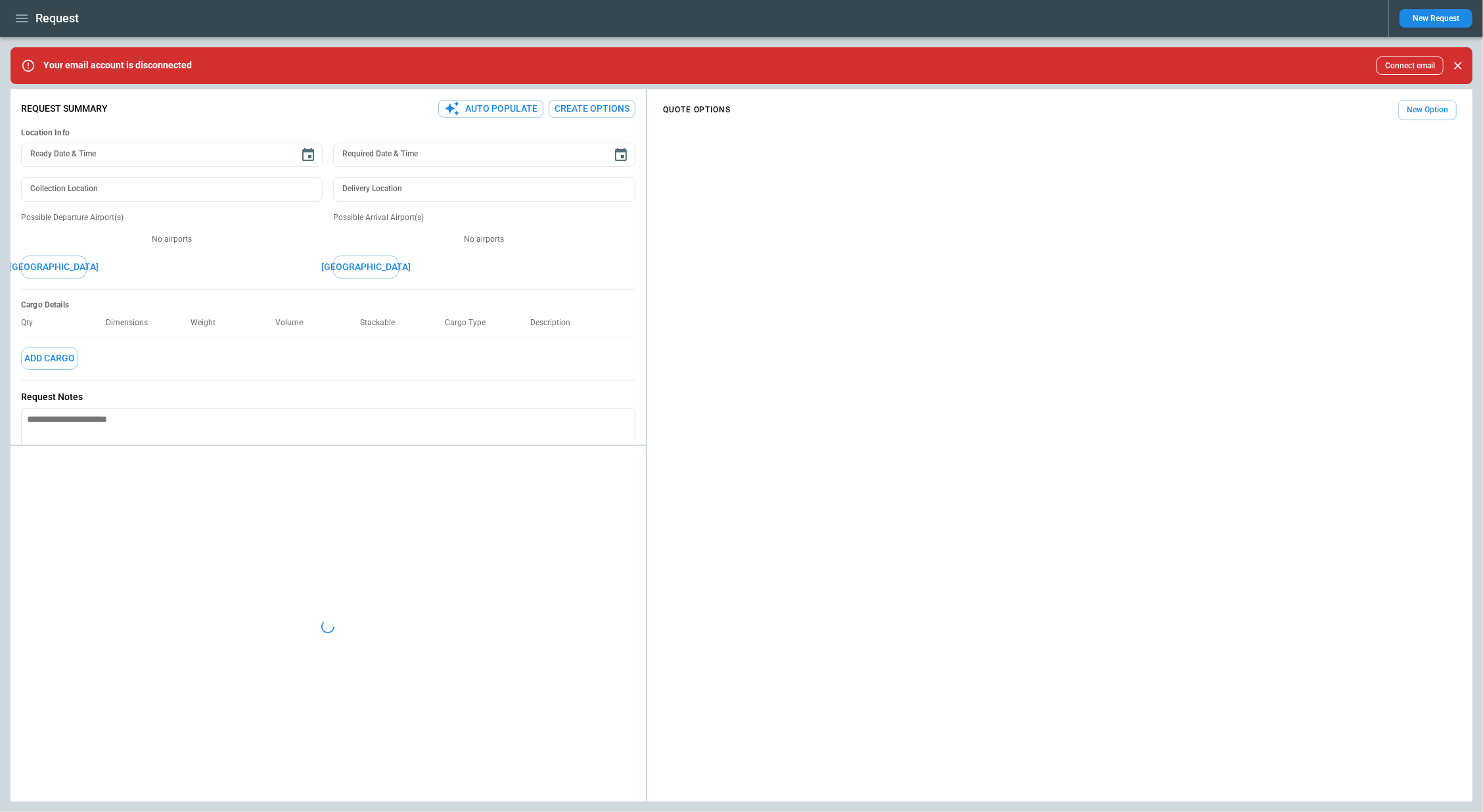
type textarea "*"
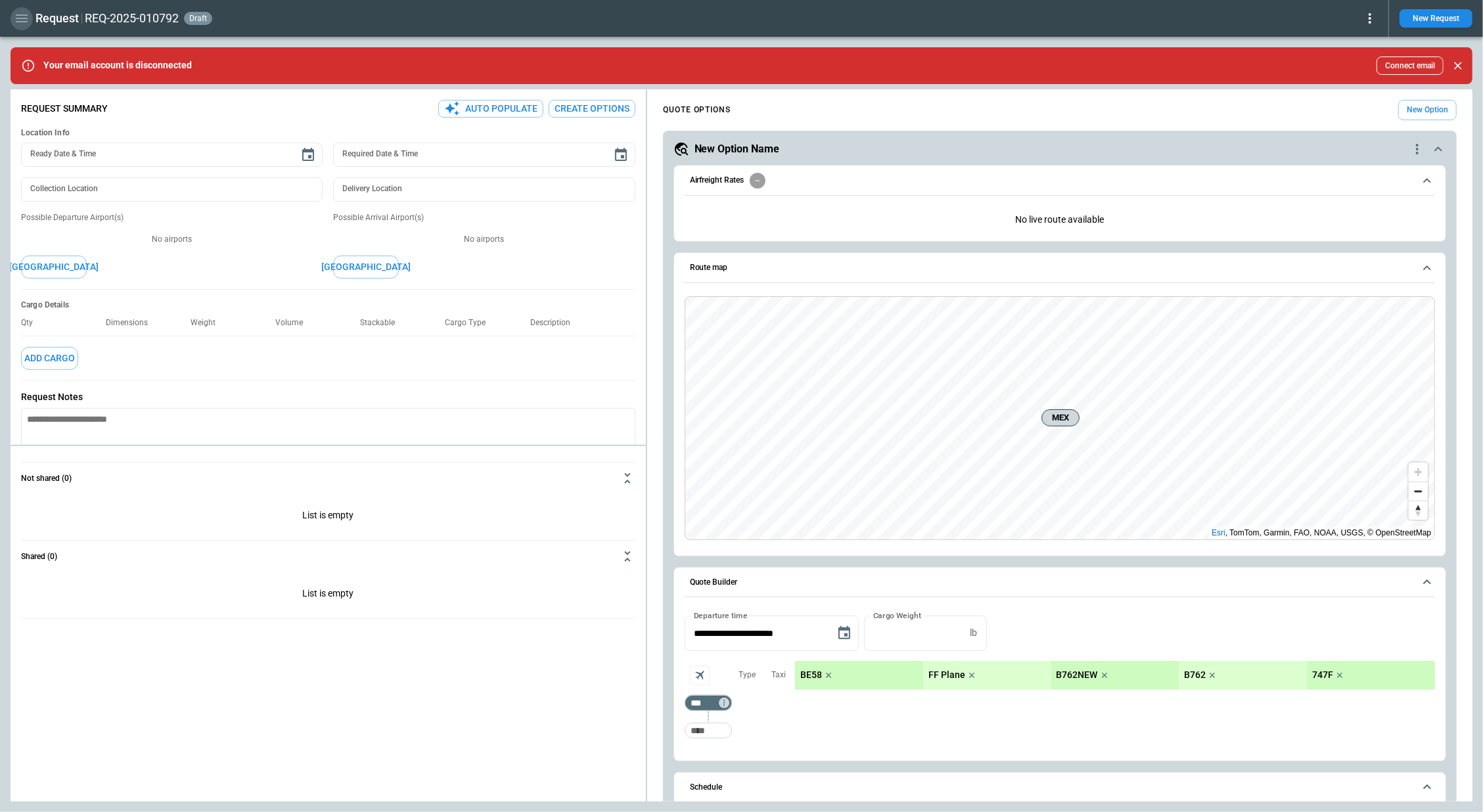
click at [17, 15] on icon "button" at bounding box center [21, 18] width 12 height 8
click at [25, 37] on li "Home" at bounding box center [60, 46] width 99 height 22
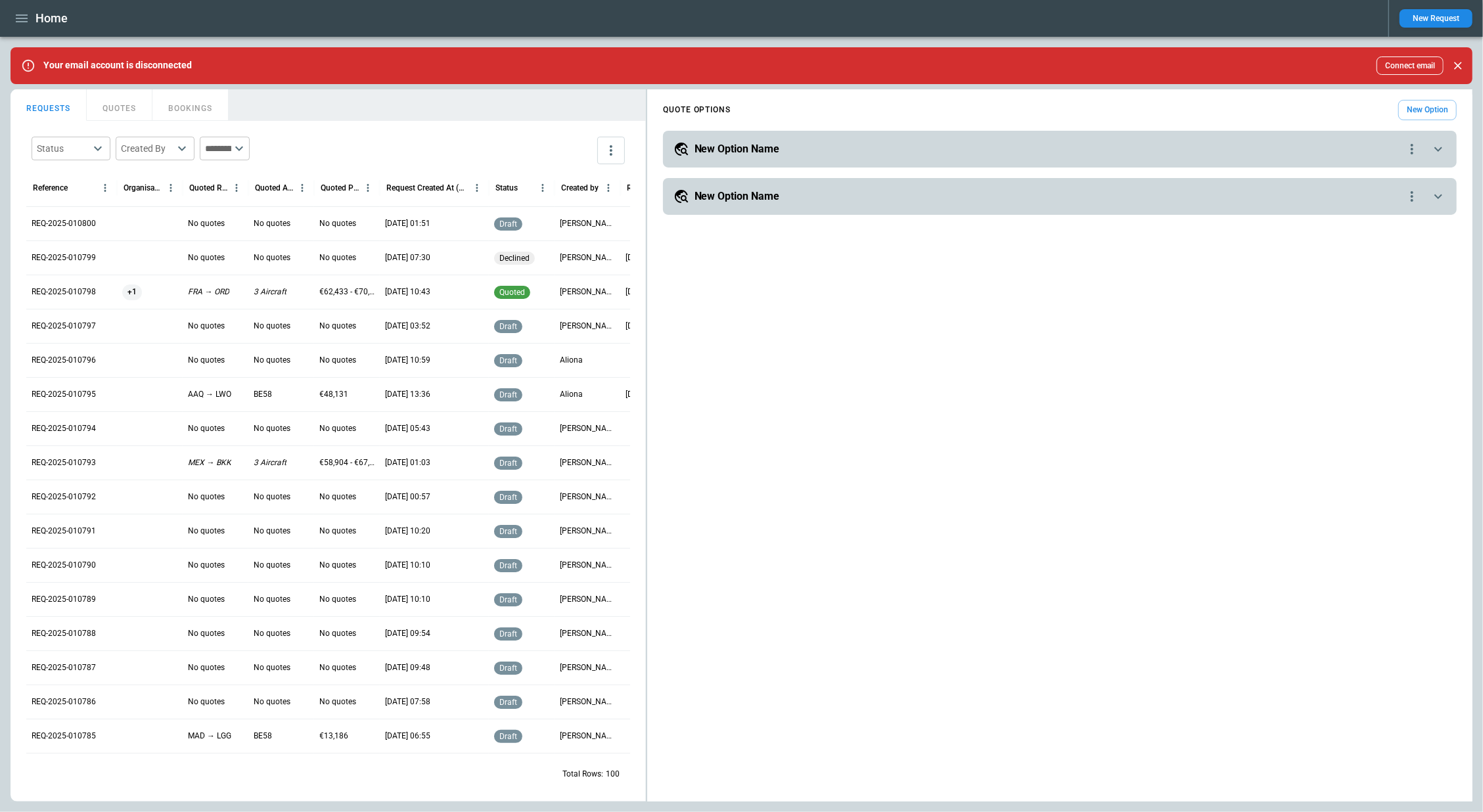
click at [103, 151] on body "Home New Request Your email account is disconnected Connect email FindBorderBar…" at bounding box center [742, 406] width 1483 height 812
click at [83, 242] on li "Confirmed" at bounding box center [72, 254] width 86 height 35
type input "*********"
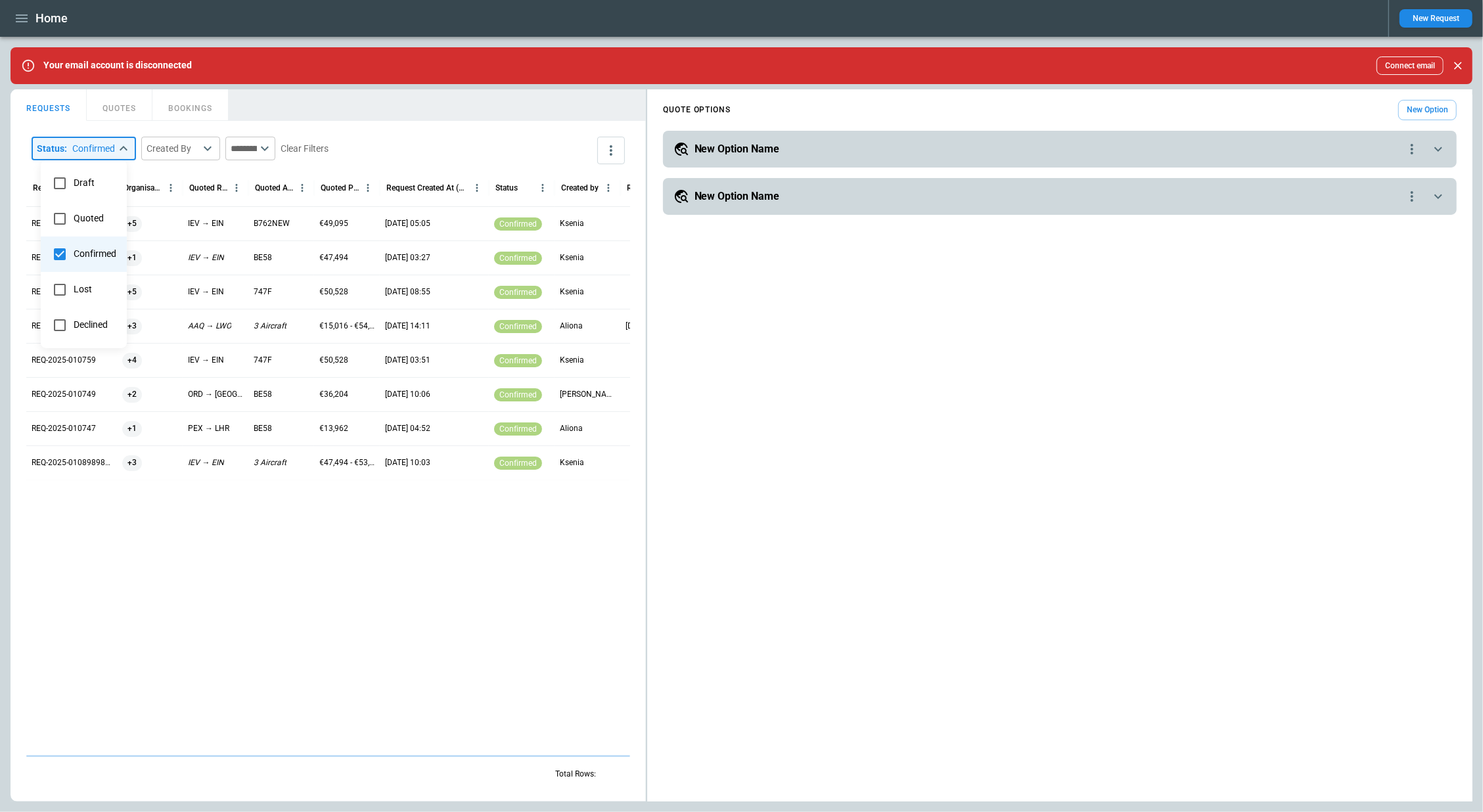
click at [398, 146] on div at bounding box center [742, 406] width 1483 height 812
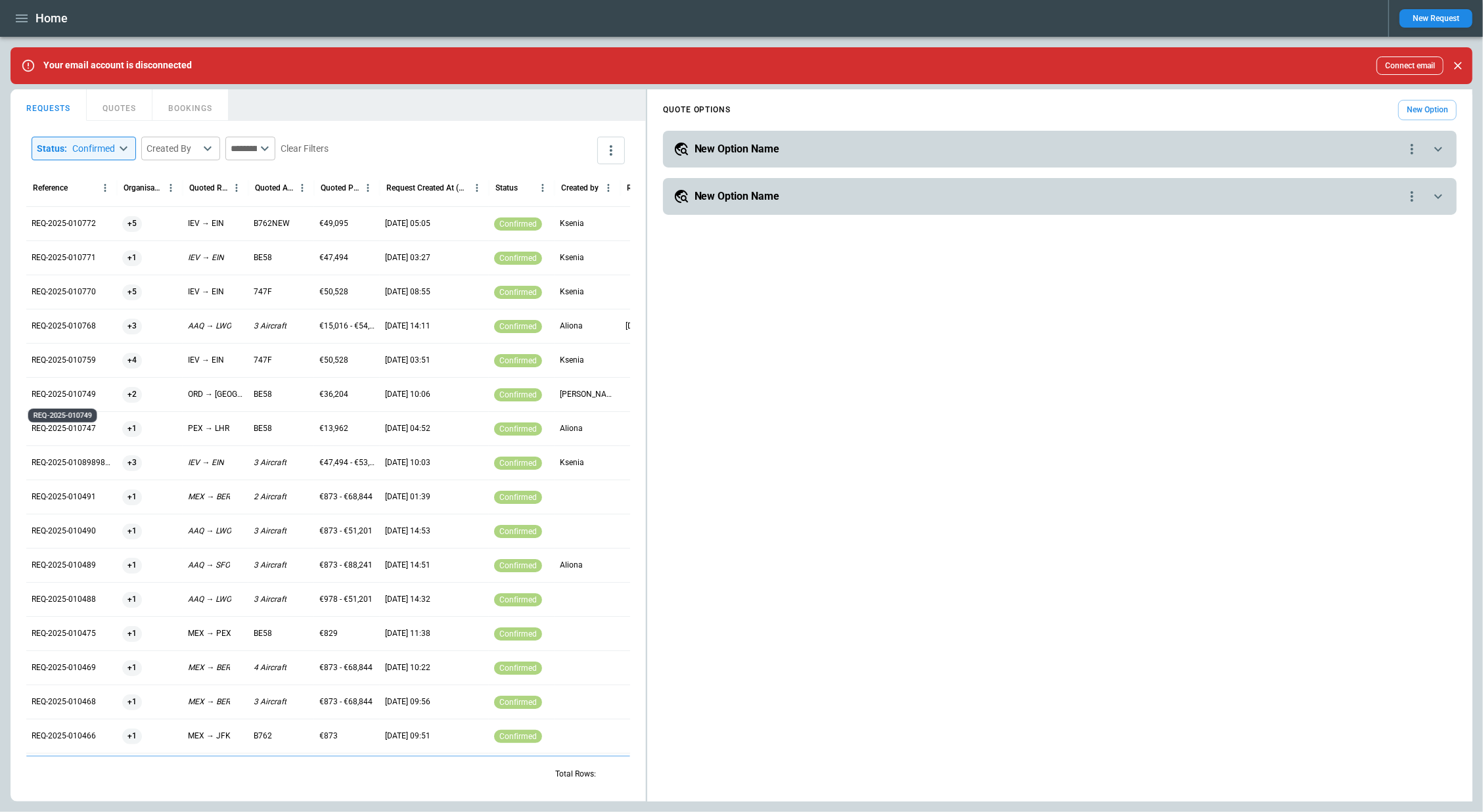
click at [62, 396] on p "REQ-2025-010749" at bounding box center [64, 394] width 65 height 11
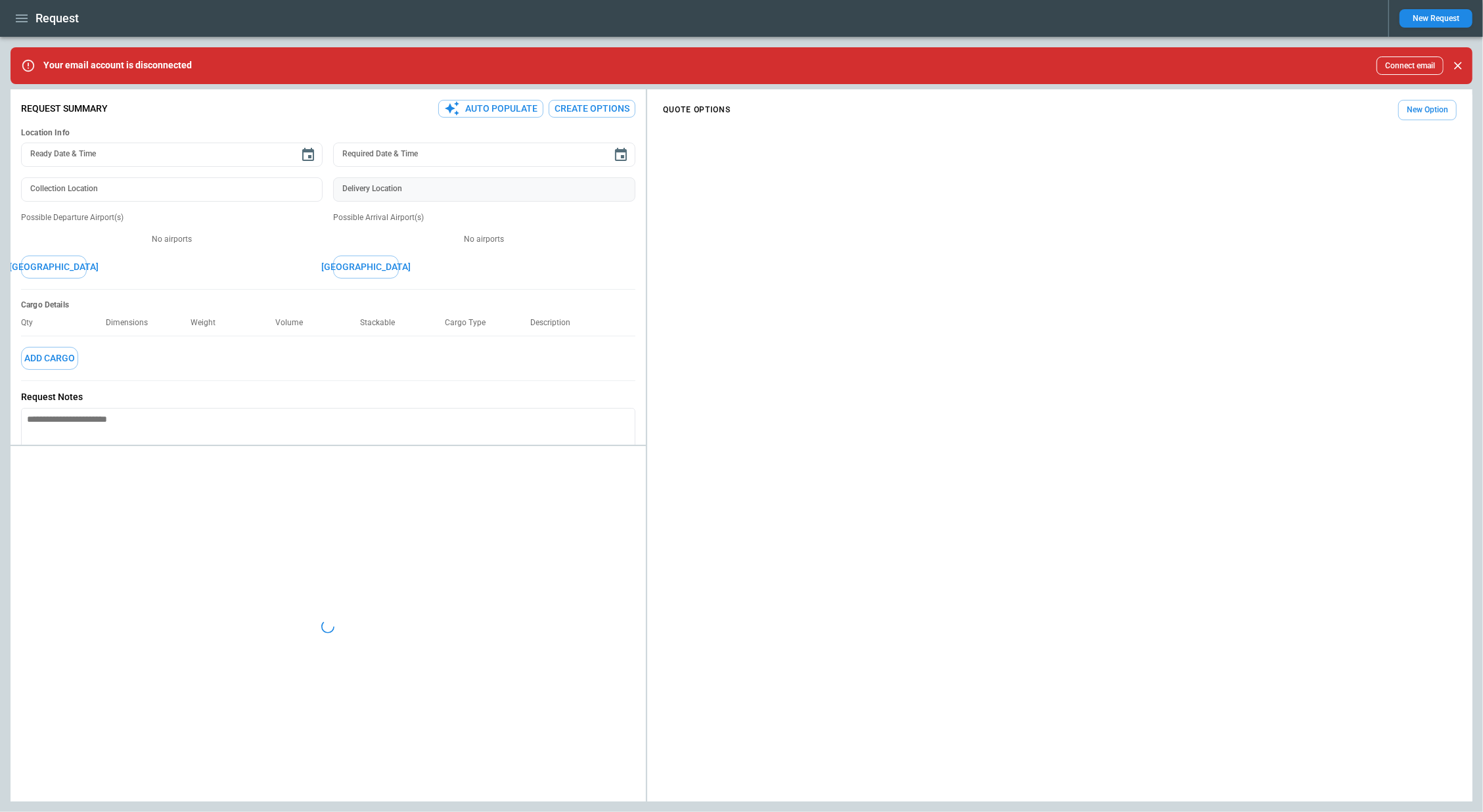
type textarea "*"
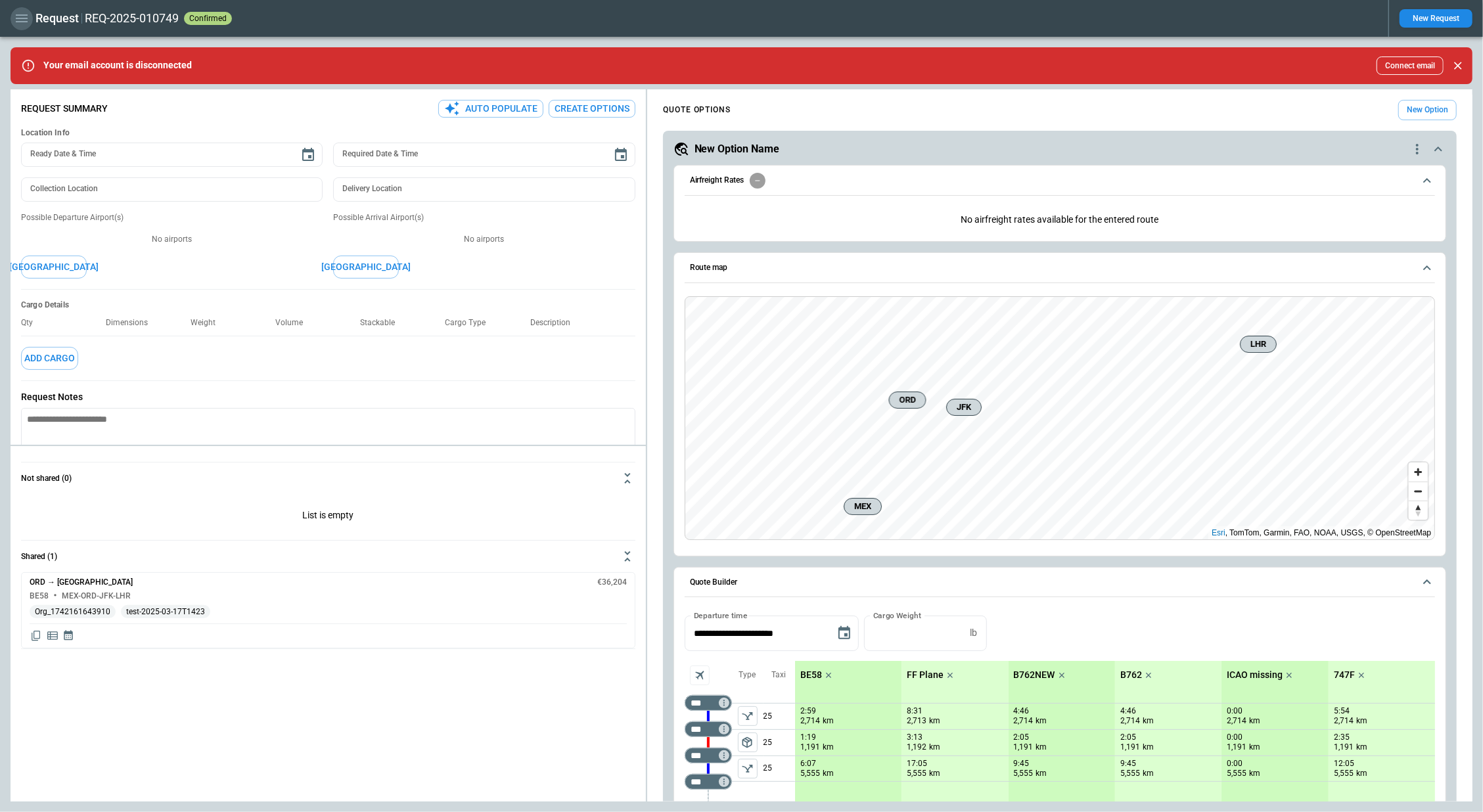
click at [24, 20] on icon "button" at bounding box center [22, 18] width 15 height 15
click at [25, 40] on li "Home" at bounding box center [60, 46] width 99 height 22
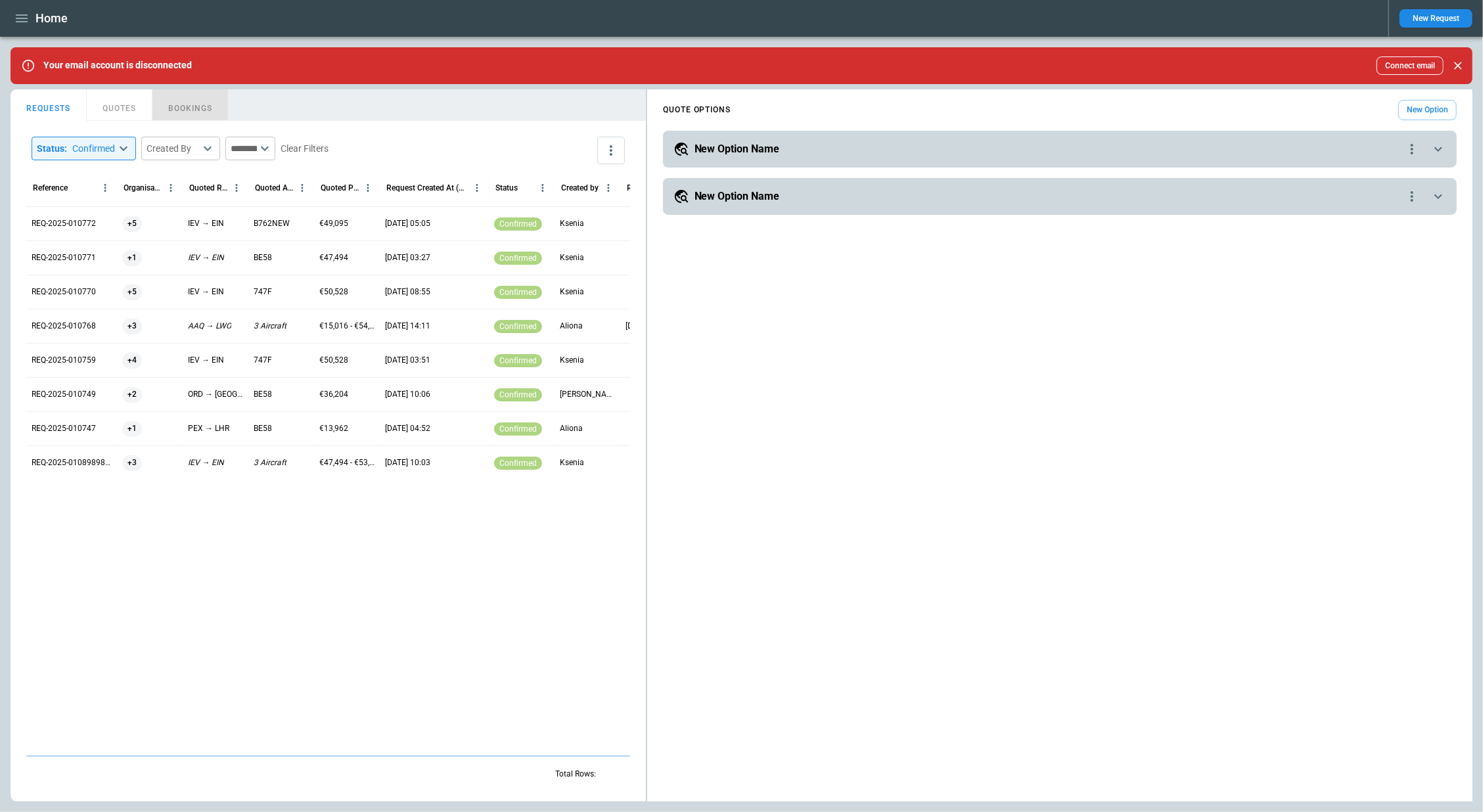
click at [169, 111] on button "BOOKINGS" at bounding box center [190, 105] width 76 height 32
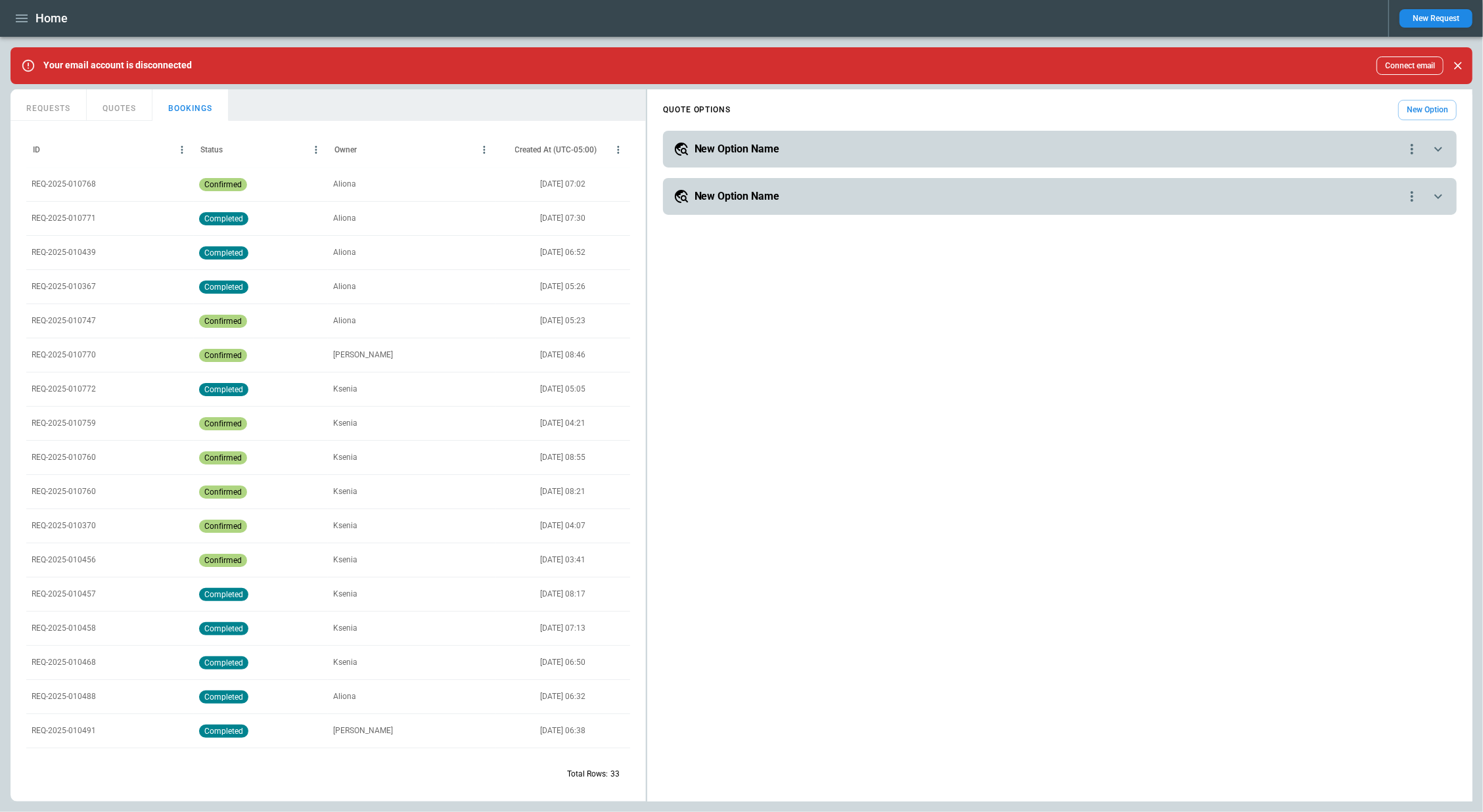
scroll to position [87, 0]
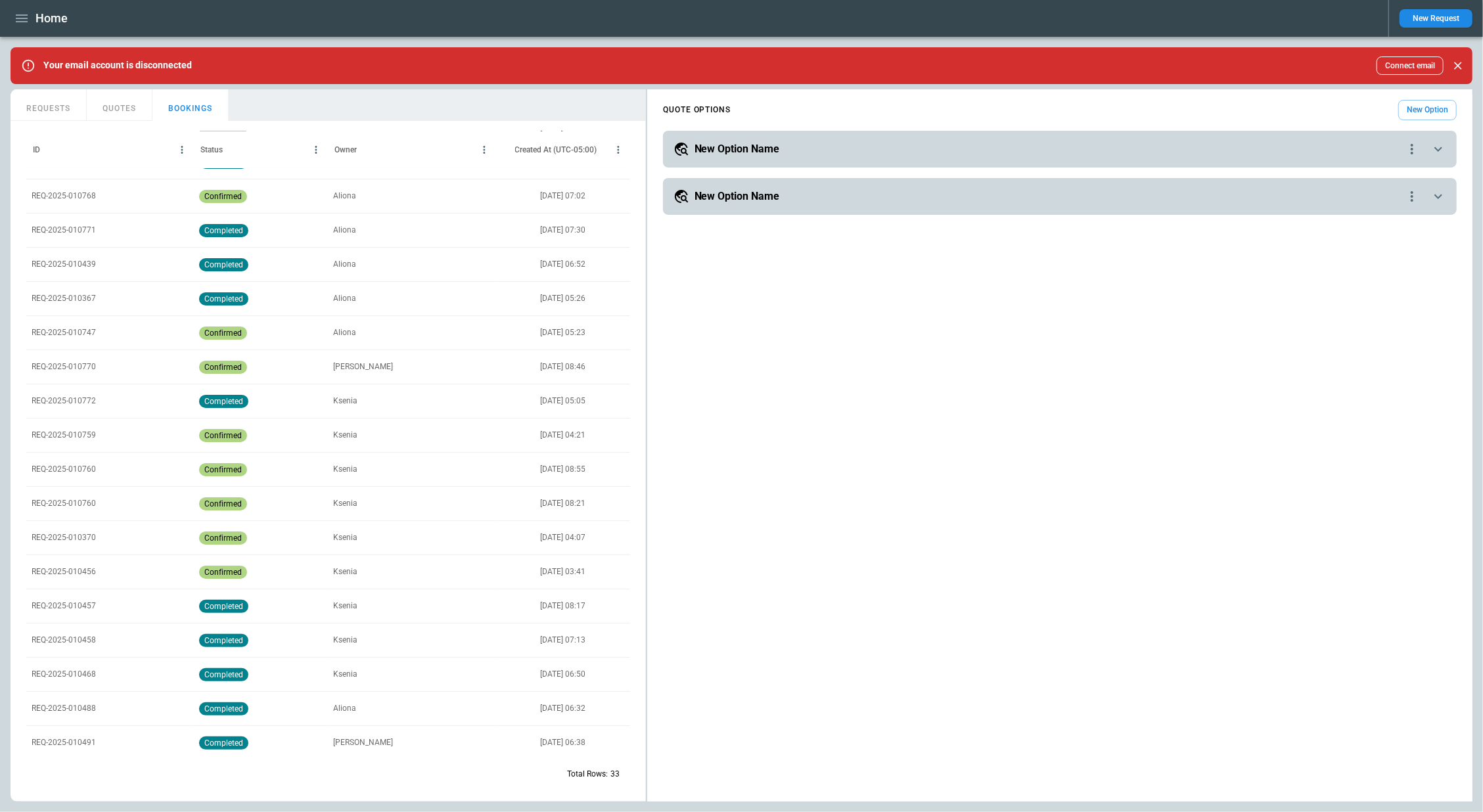
click at [69, 150] on div "ID" at bounding box center [103, 149] width 140 height 36
click at [180, 152] on icon "ID column menu" at bounding box center [181, 149] width 12 height 12
click at [276, 136] on div "Status" at bounding box center [254, 149] width 107 height 36
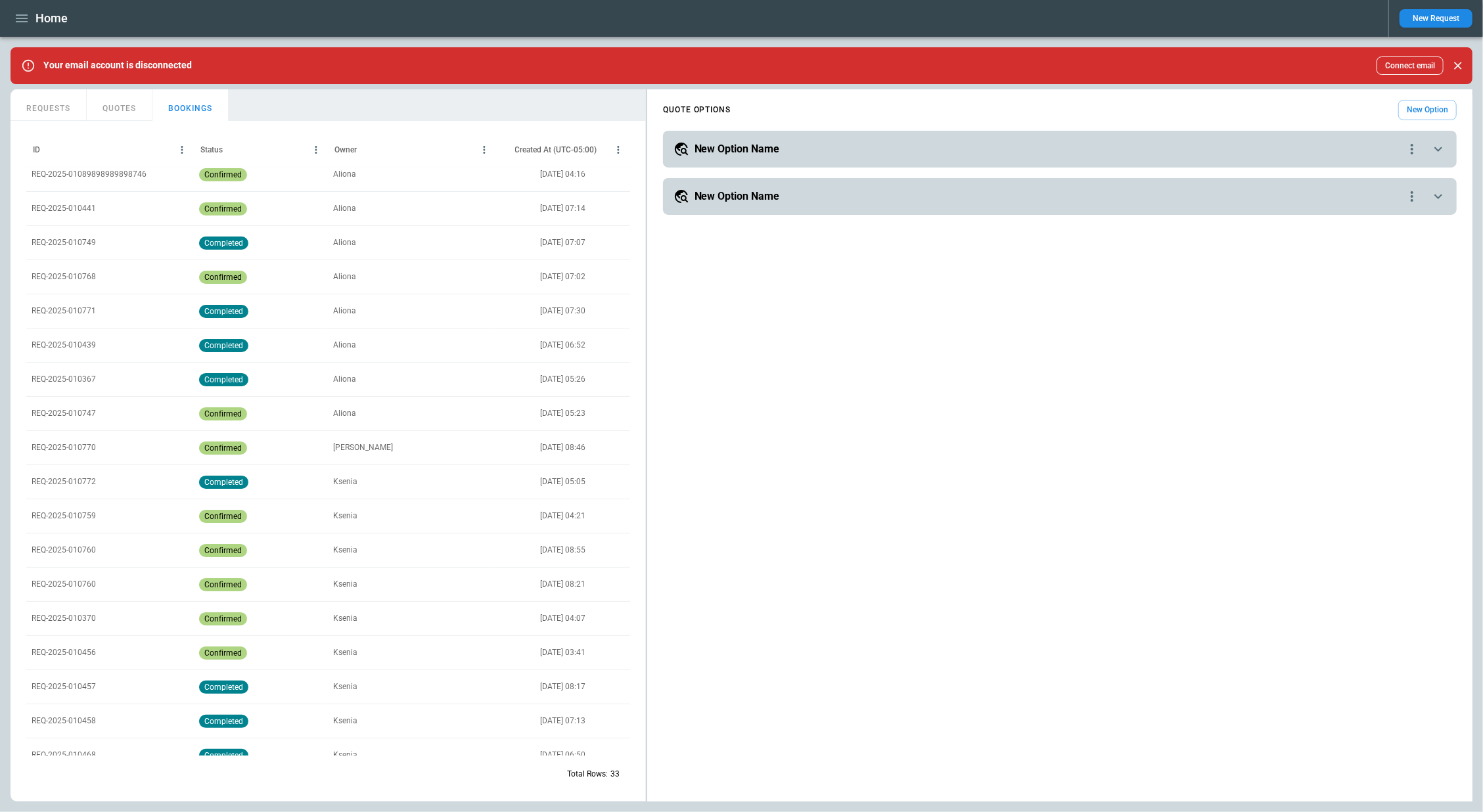
scroll to position [0, 0]
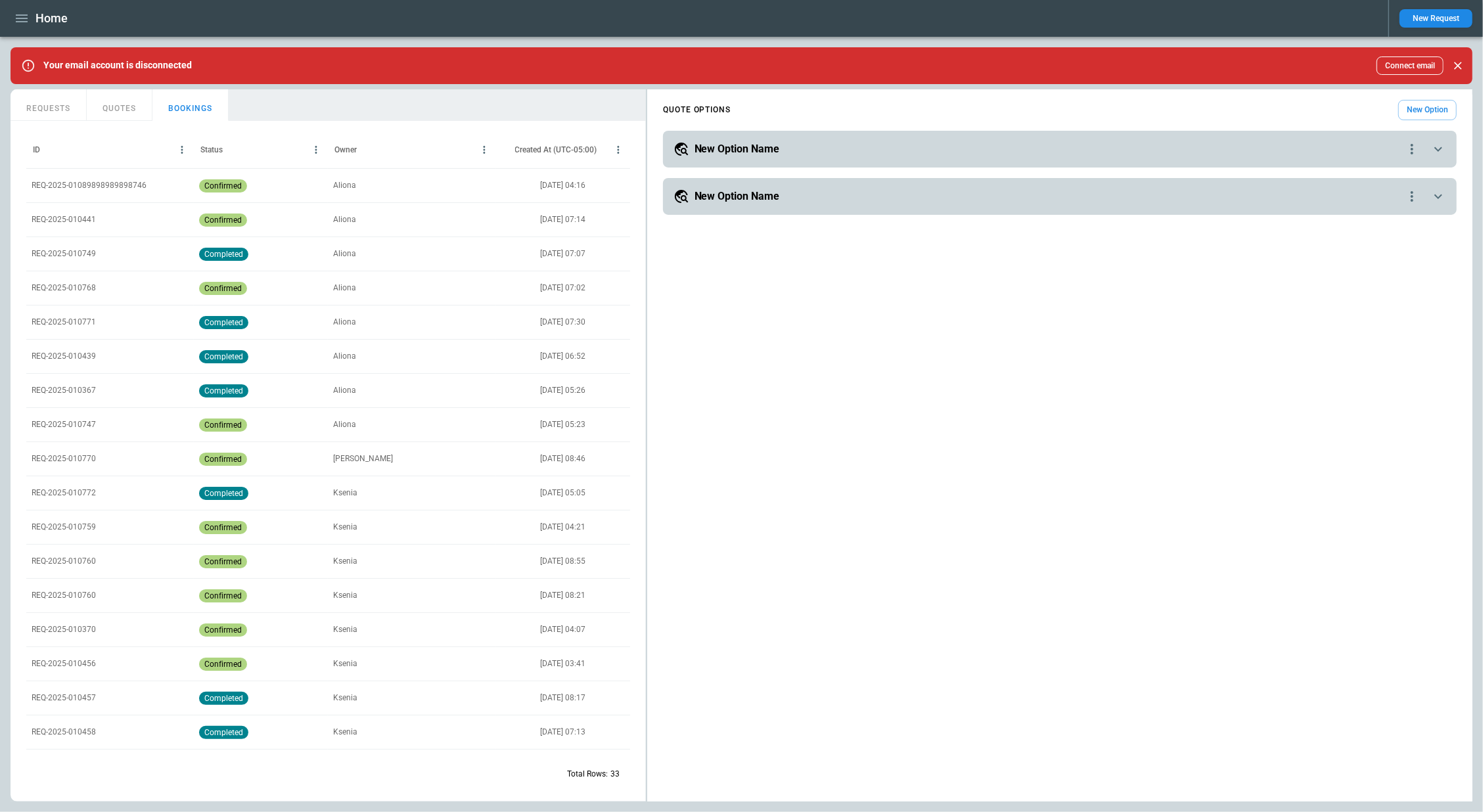
drag, startPoint x: 247, startPoint y: 146, endPoint x: 432, endPoint y: 105, distance: 189.5
click at [134, 252] on div "REQ-2025-010749" at bounding box center [109, 253] width 167 height 34
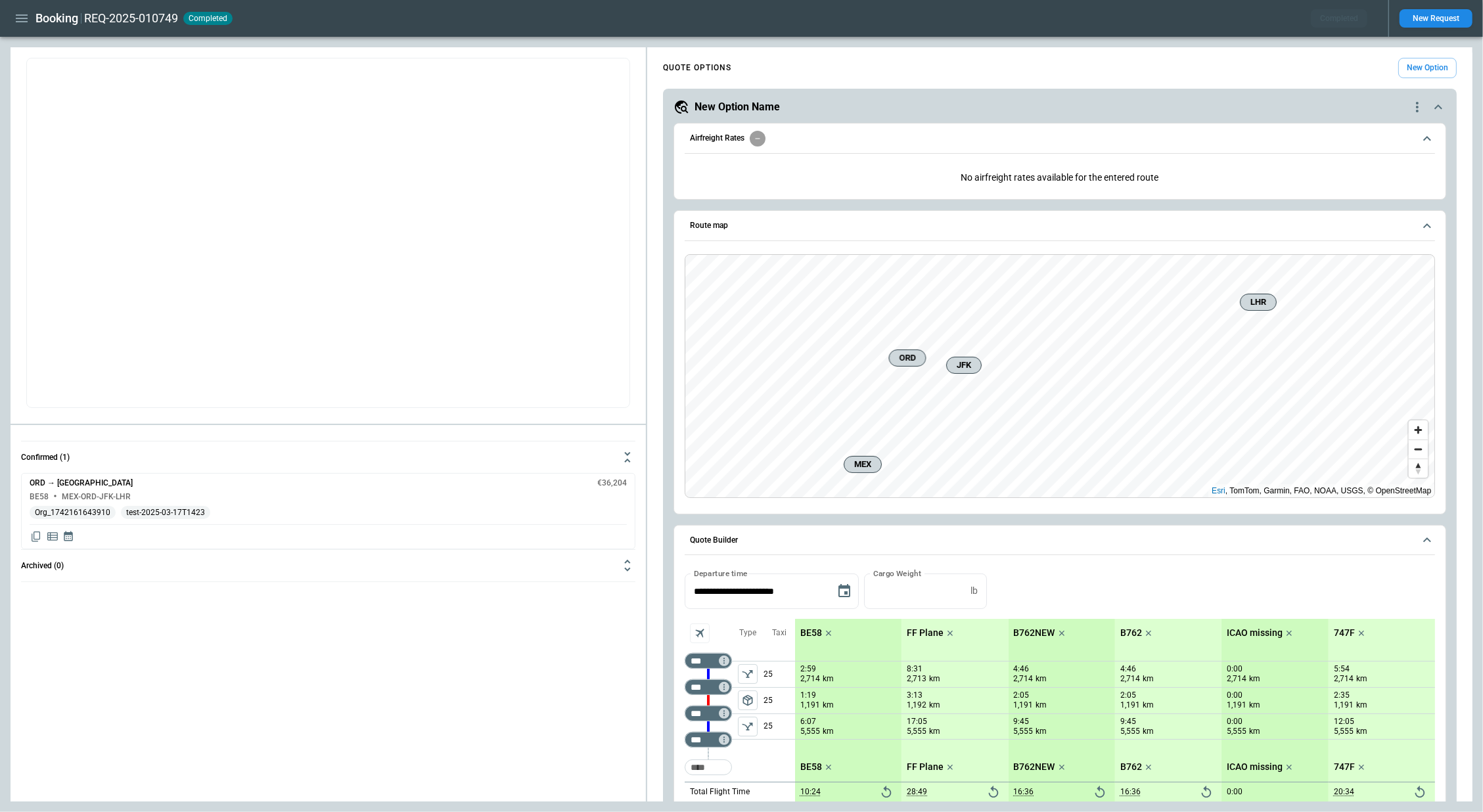
scroll to position [73, 0]
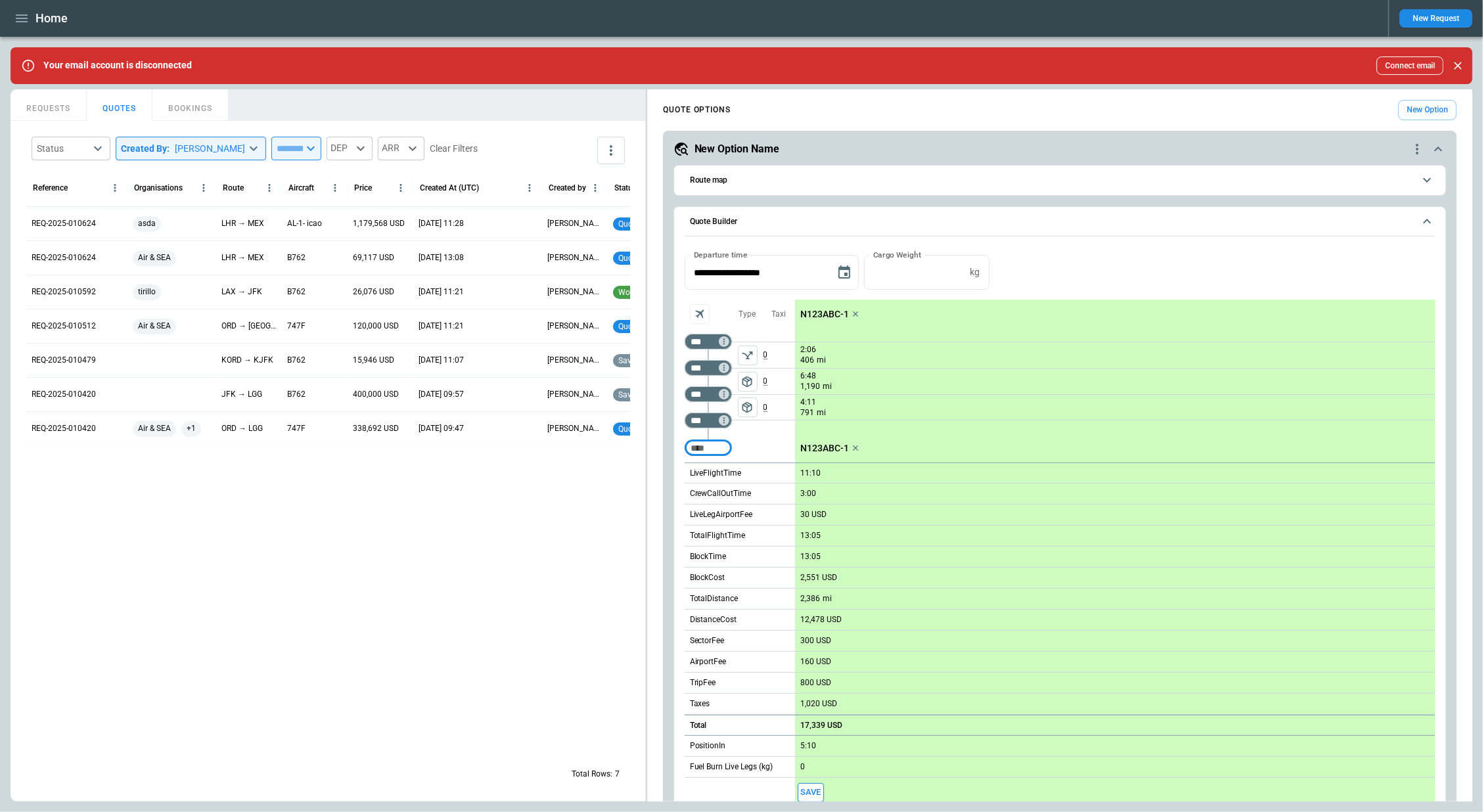
click at [192, 112] on button "BOOKINGS" at bounding box center [190, 105] width 76 height 32
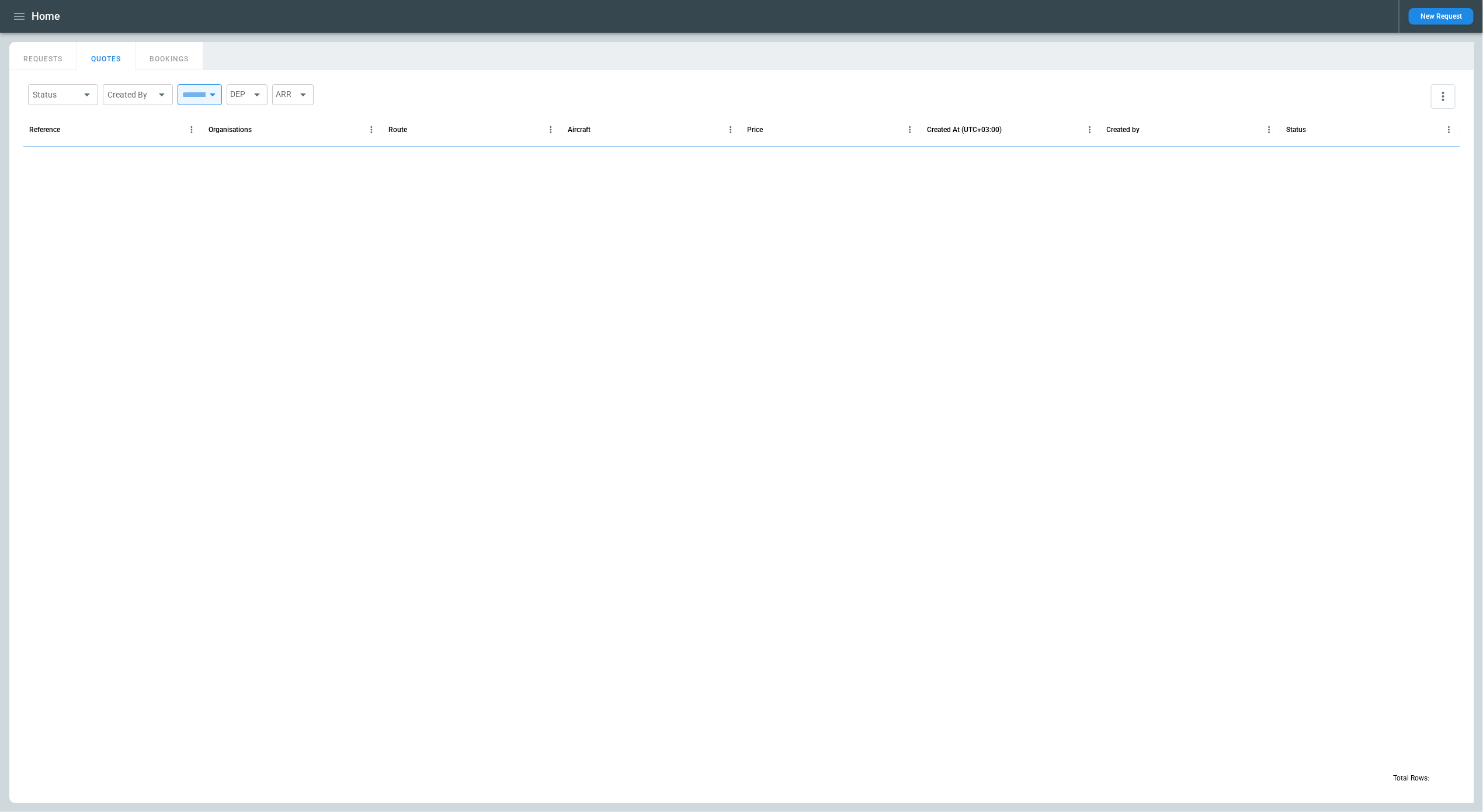
click at [180, 58] on button "BOOKINGS" at bounding box center [169, 56] width 68 height 28
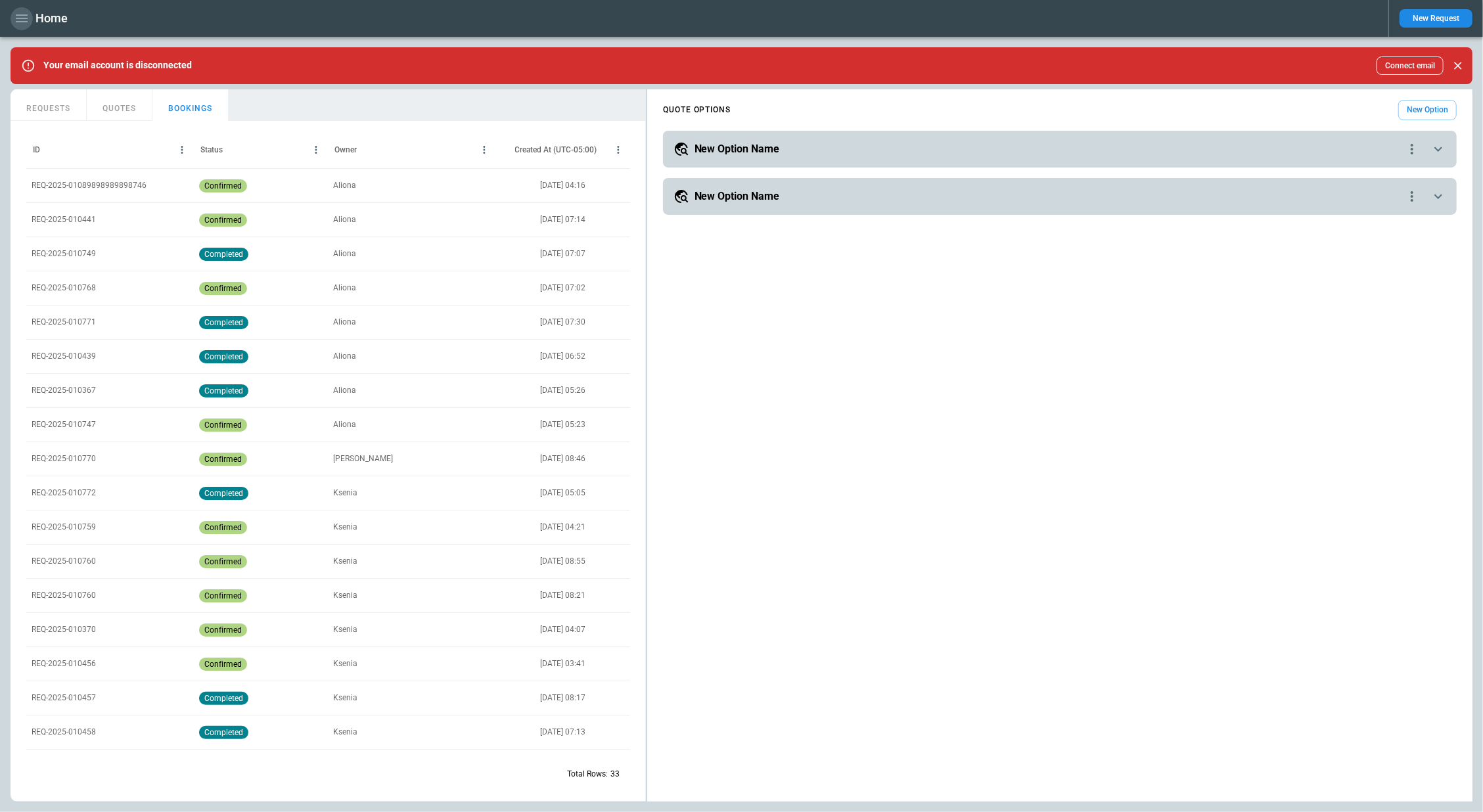
click at [24, 12] on icon "button" at bounding box center [22, 18] width 15 height 15
click at [47, 105] on li "Reporting" at bounding box center [60, 111] width 99 height 22
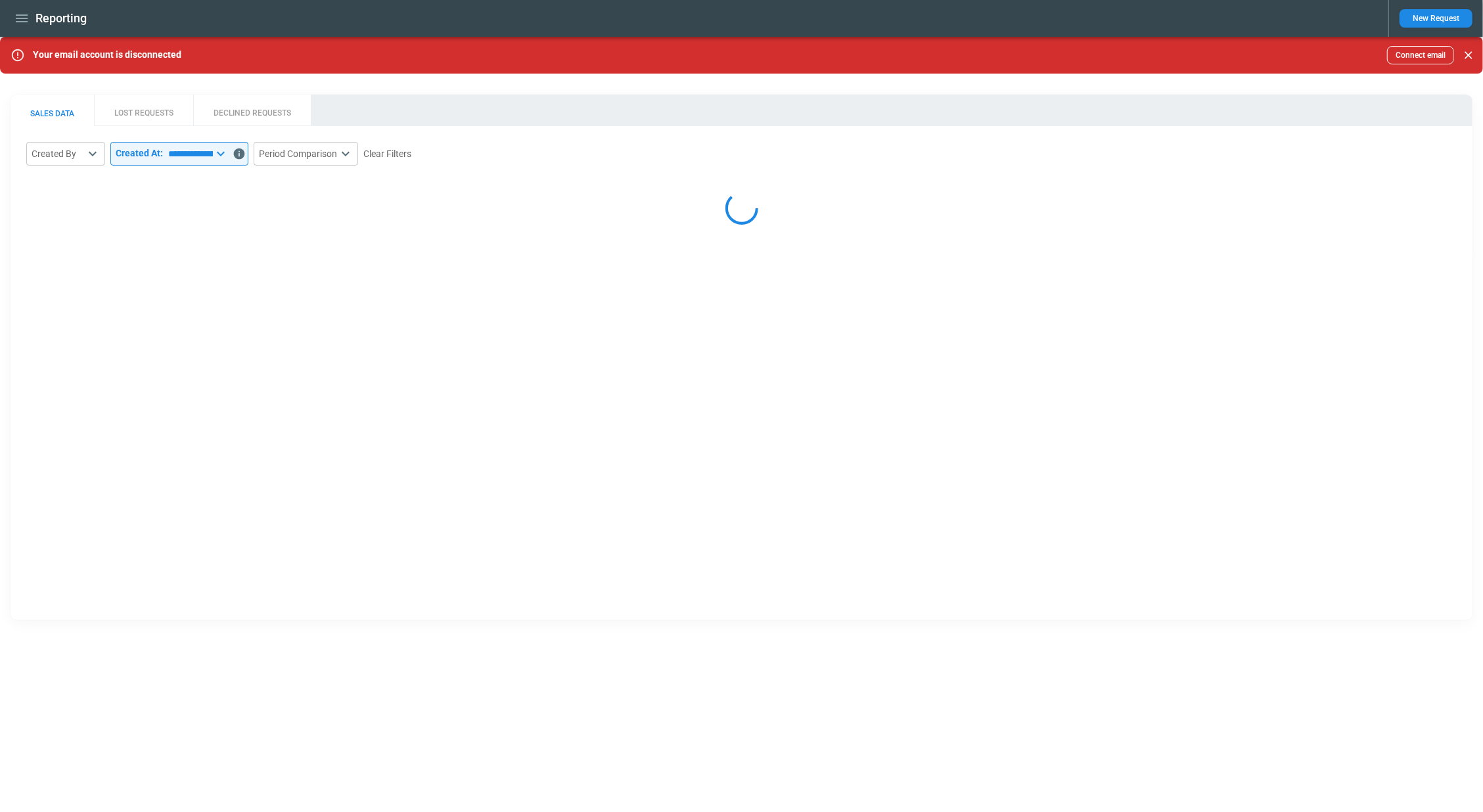
click at [167, 118] on button "LOST REQUESTS" at bounding box center [143, 110] width 99 height 32
click at [73, 158] on icon at bounding box center [66, 153] width 15 height 15
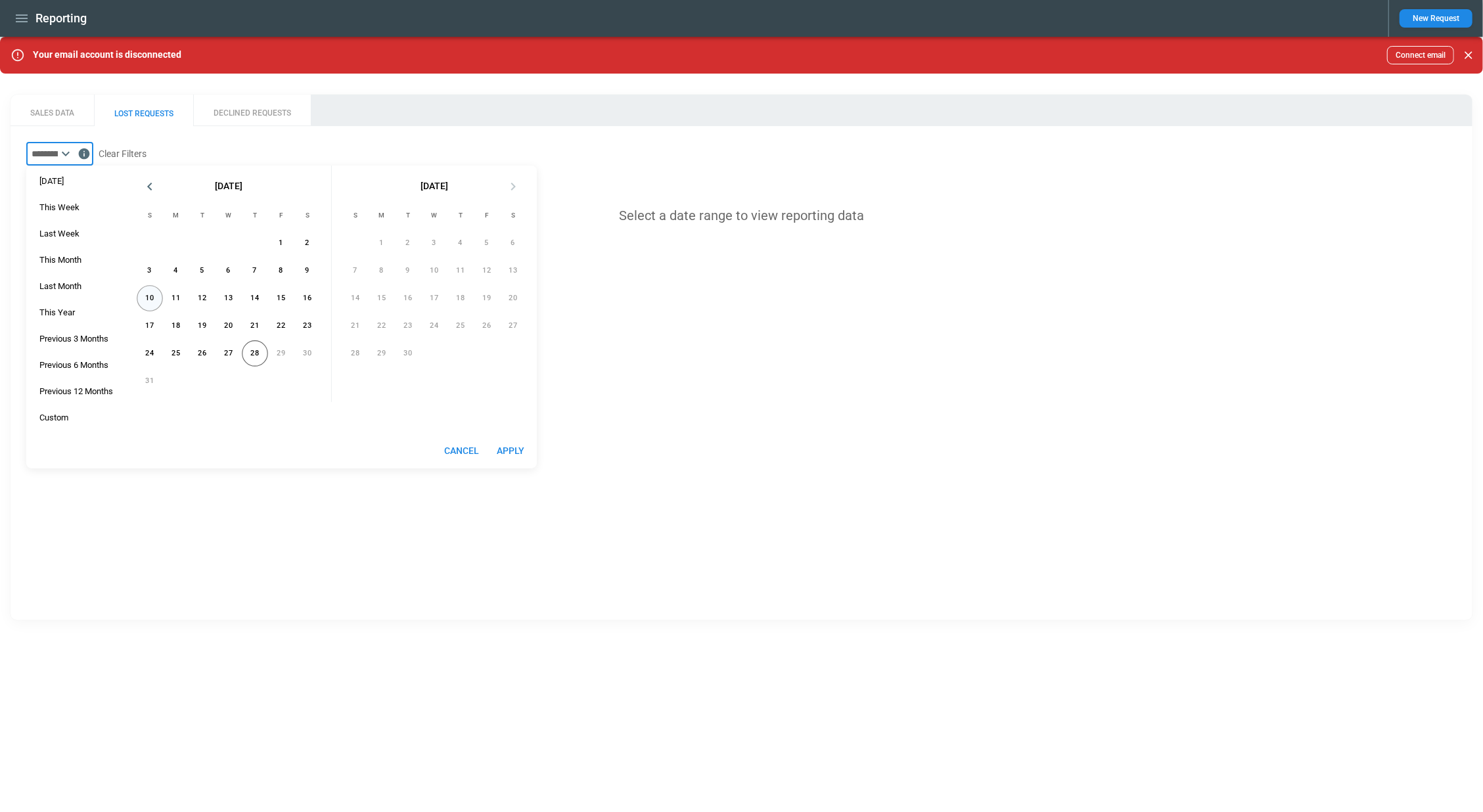
click at [162, 298] on button "10" at bounding box center [150, 298] width 26 height 26
click at [298, 296] on button "16" at bounding box center [308, 298] width 26 height 26
click at [68, 415] on div "Custom" at bounding box center [54, 418] width 29 height 11
click at [151, 299] on button "10" at bounding box center [150, 298] width 26 height 26
click at [310, 304] on button "16" at bounding box center [308, 298] width 26 height 26
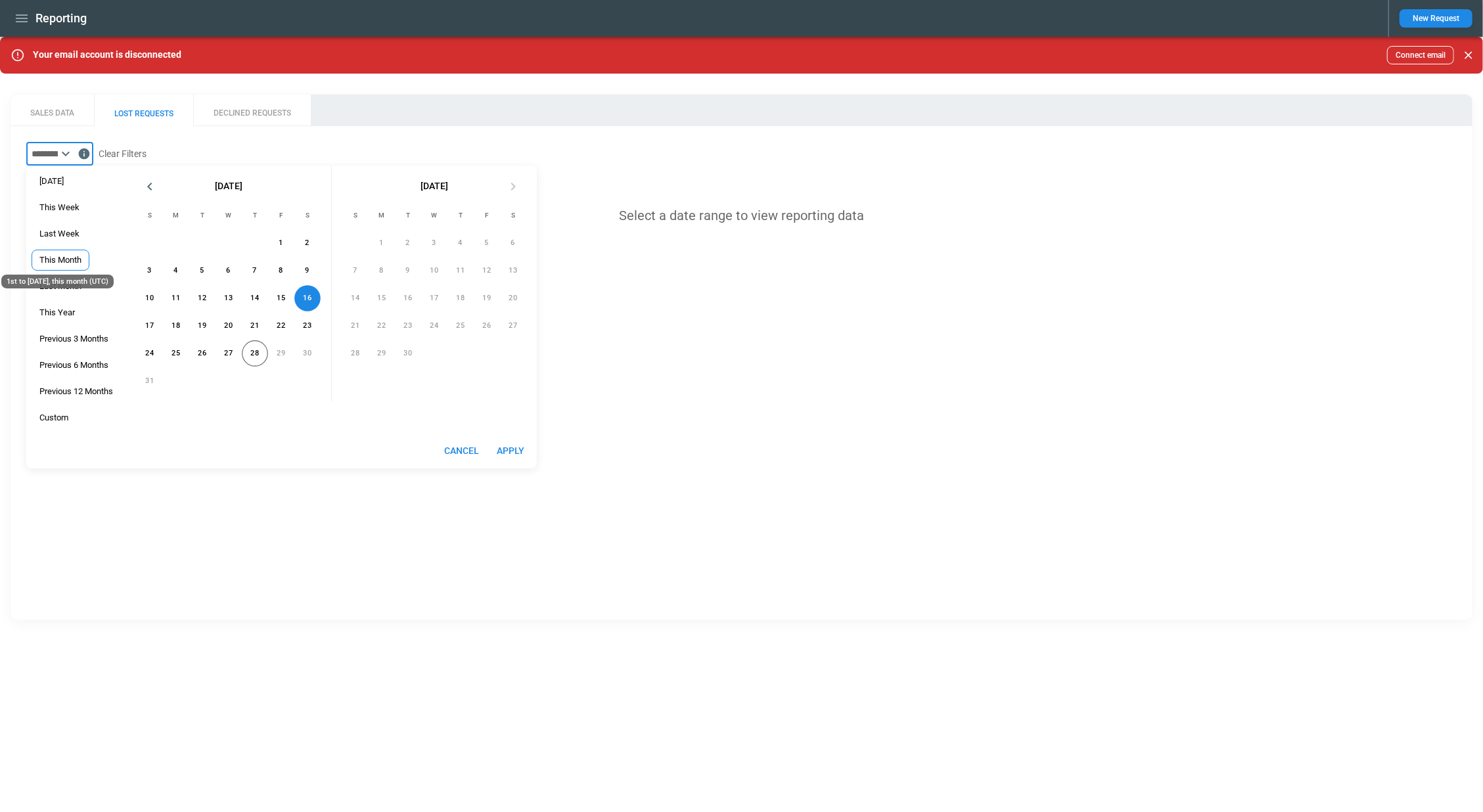
click at [74, 262] on div "This Month" at bounding box center [60, 260] width 42 height 11
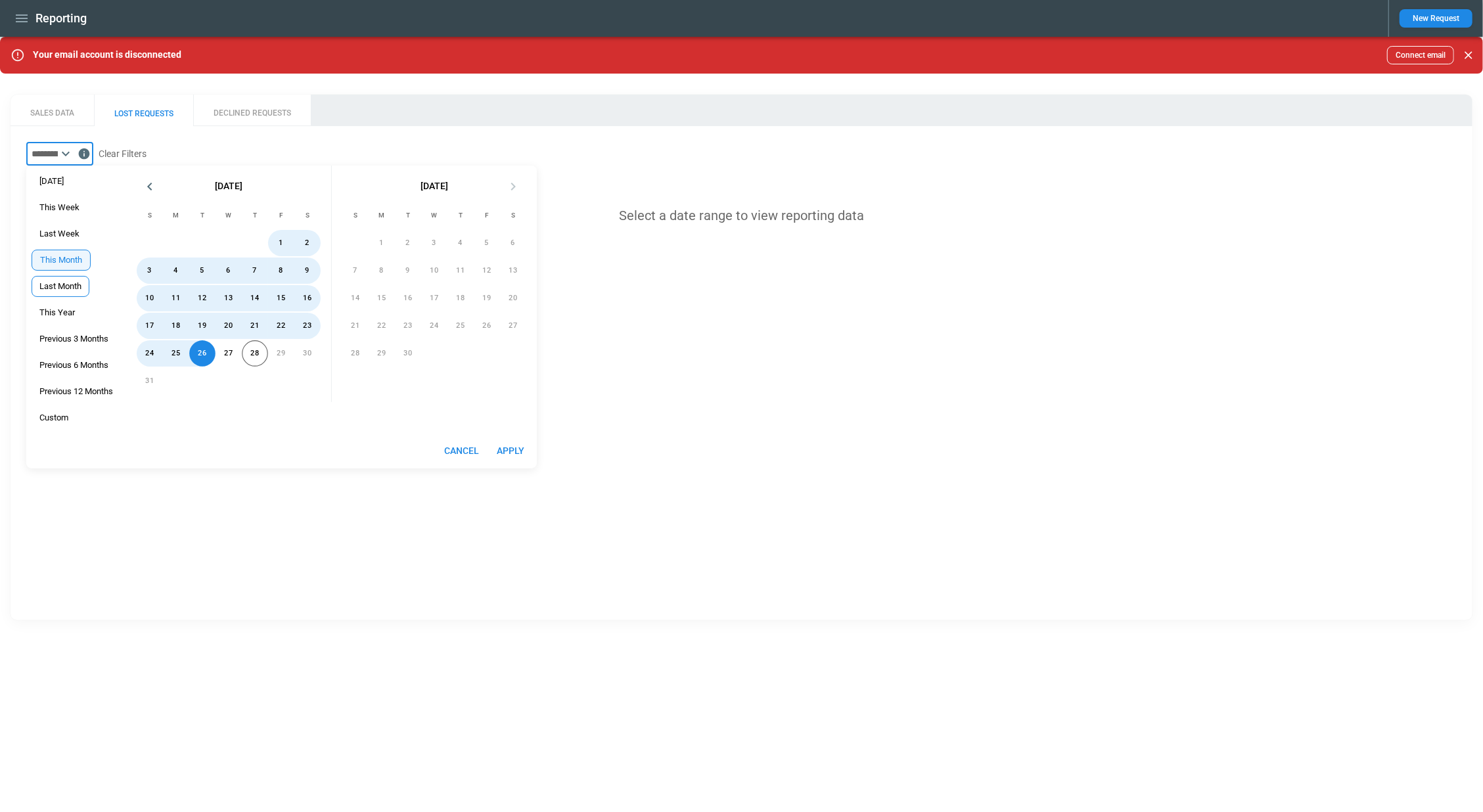
click at [66, 291] on div "Last Month" at bounding box center [60, 286] width 58 height 21
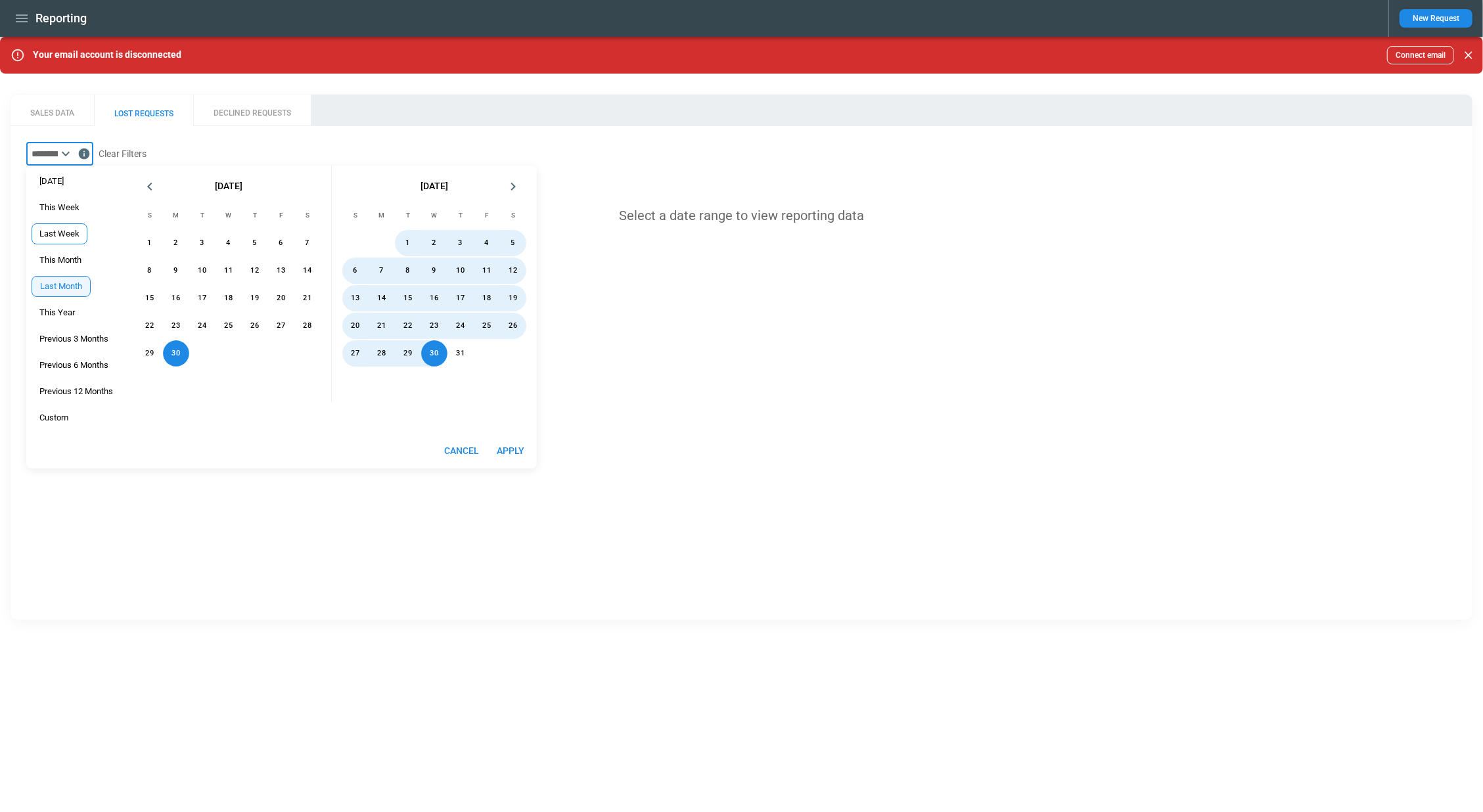
click at [71, 240] on div "Last Week" at bounding box center [59, 233] width 55 height 21
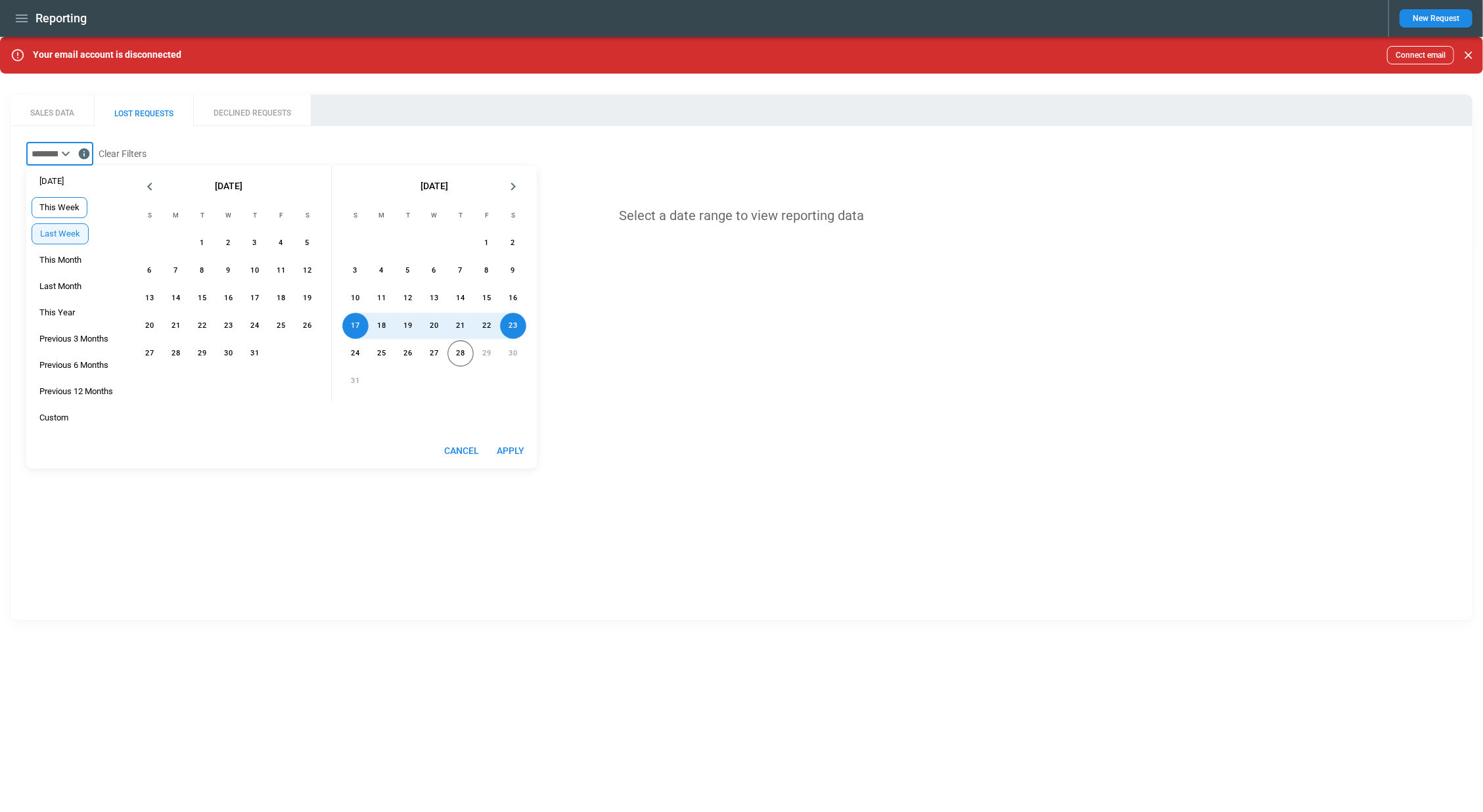
click at [69, 215] on div "This Week" at bounding box center [59, 207] width 55 height 21
click at [459, 443] on button "Cancel" at bounding box center [461, 451] width 45 height 25
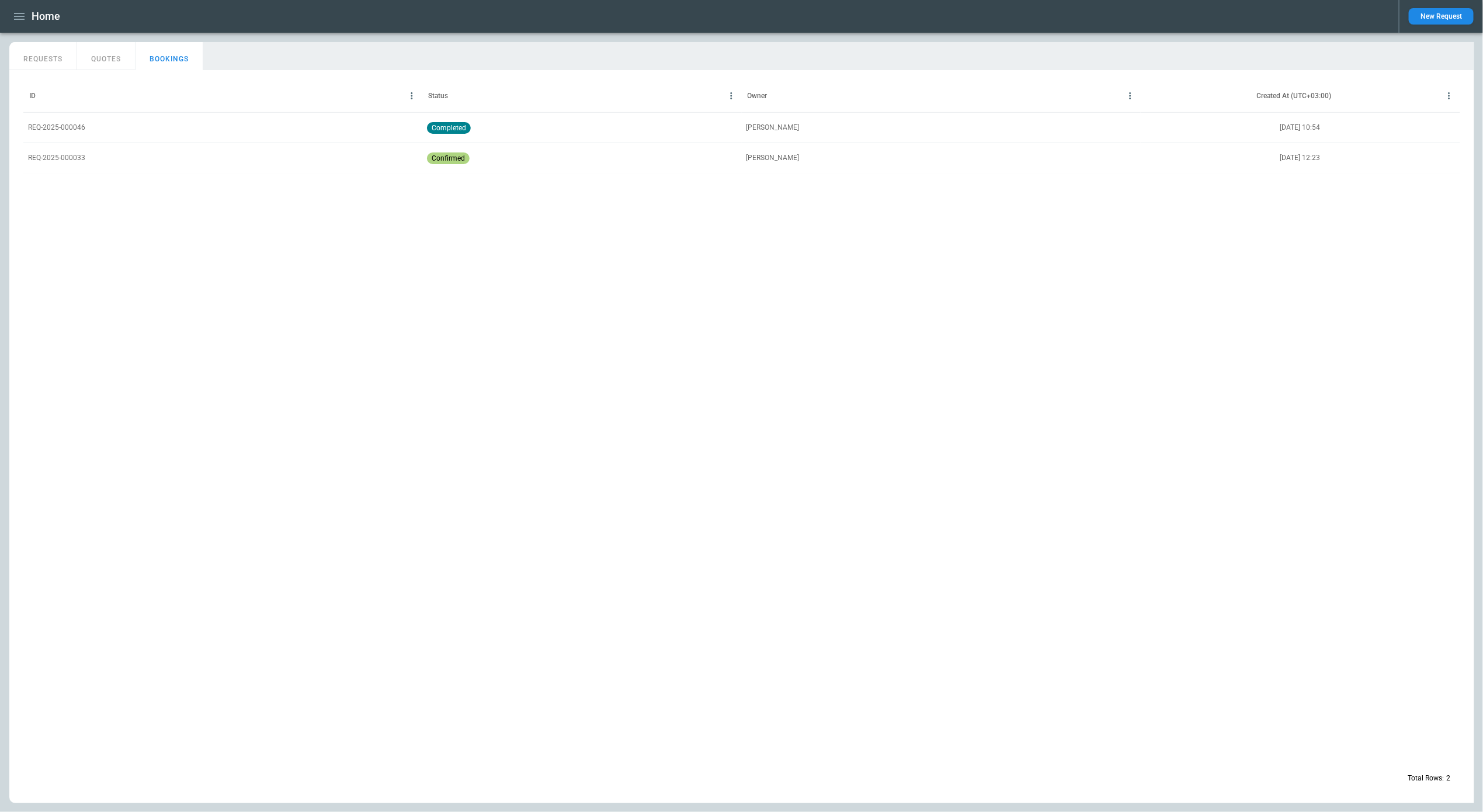
click at [18, 18] on icon "button" at bounding box center [19, 16] width 14 height 14
click at [52, 106] on li "Reporting" at bounding box center [53, 99] width 88 height 19
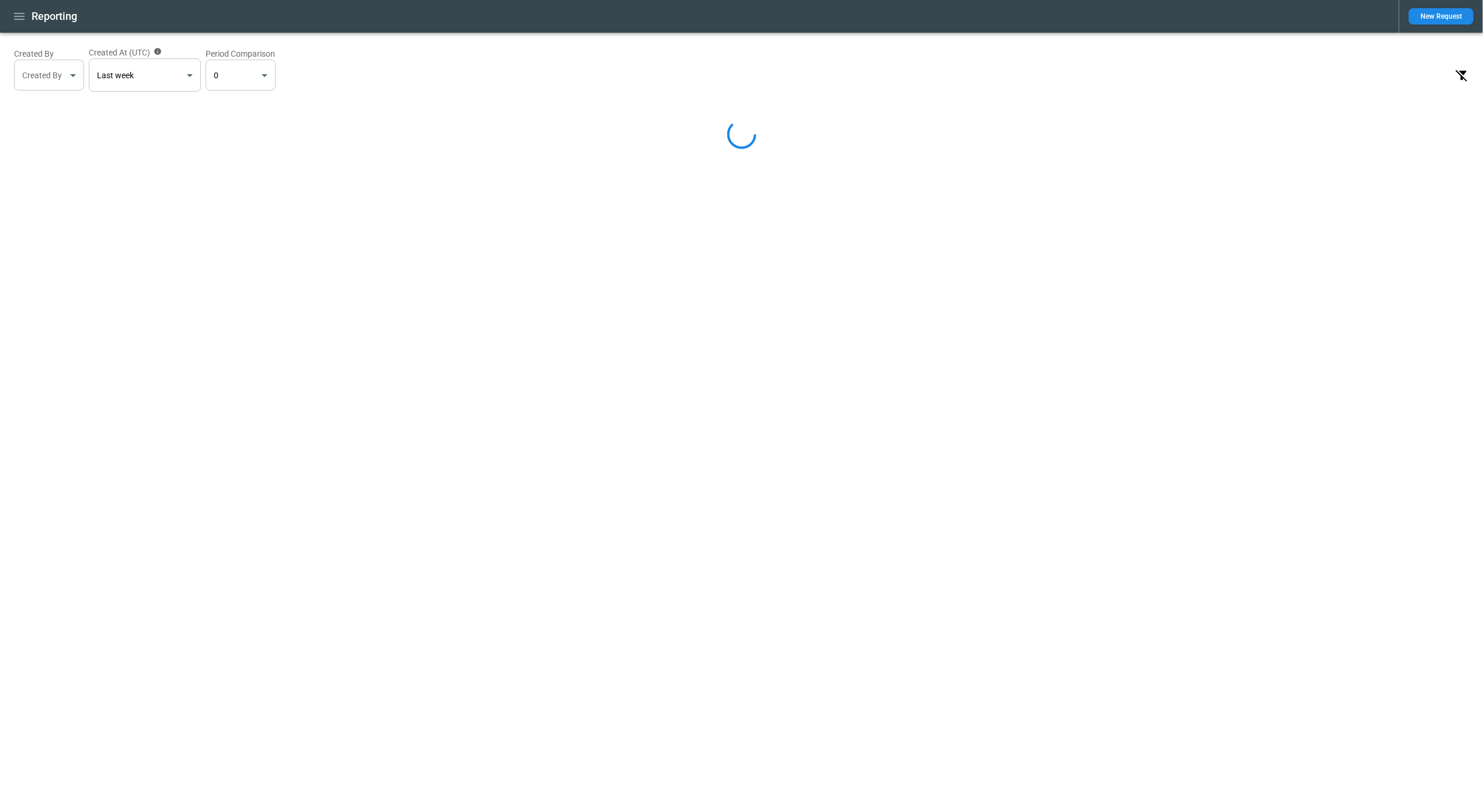
click at [162, 87] on body "Reporting New Request Created By Created By ​ Created At (UTC) Last week ******…" at bounding box center [742, 406] width 1483 height 812
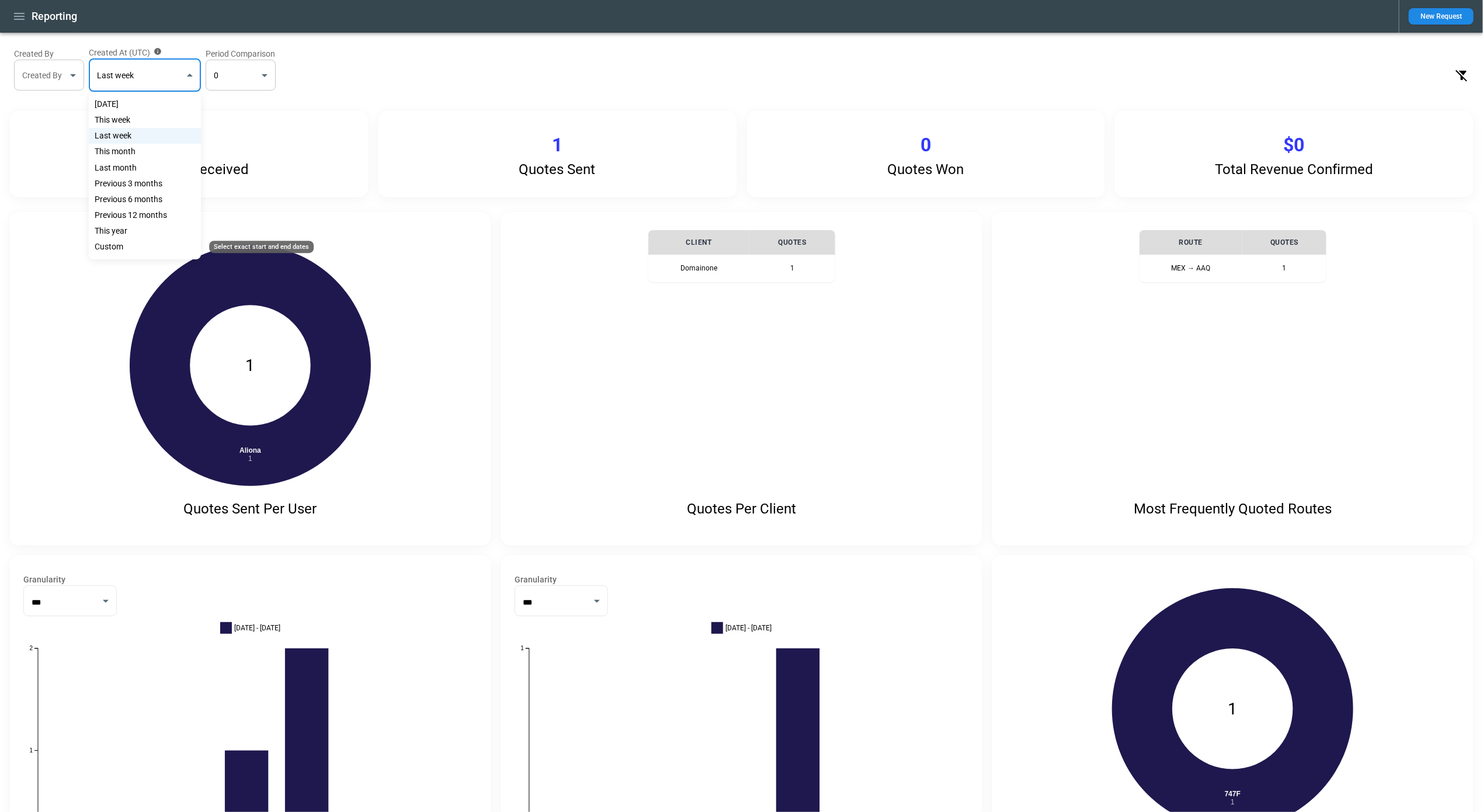
click at [147, 245] on div "Custom" at bounding box center [145, 247] width 112 height 16
type input "******"
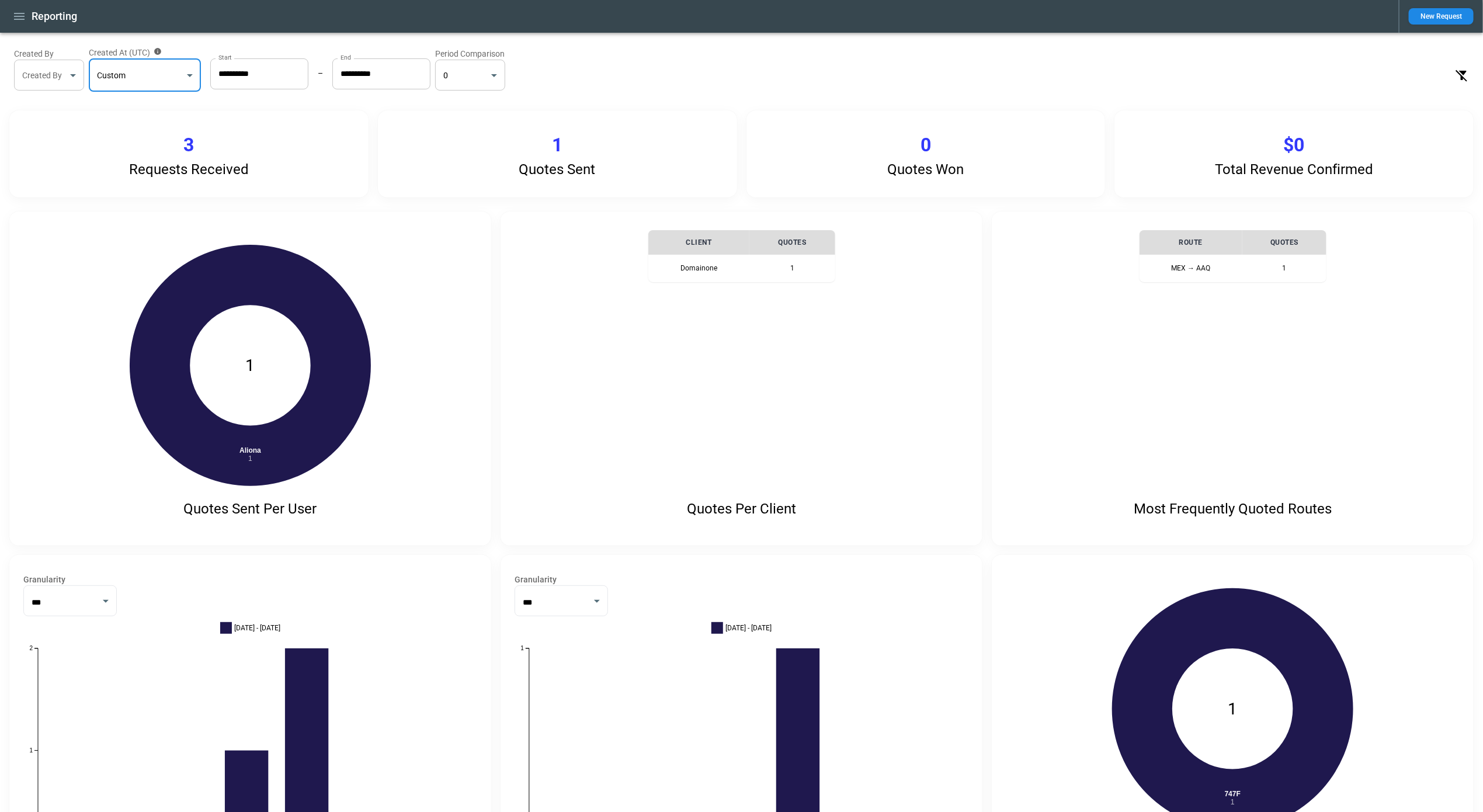
click at [263, 81] on input "**********" at bounding box center [259, 73] width 98 height 31
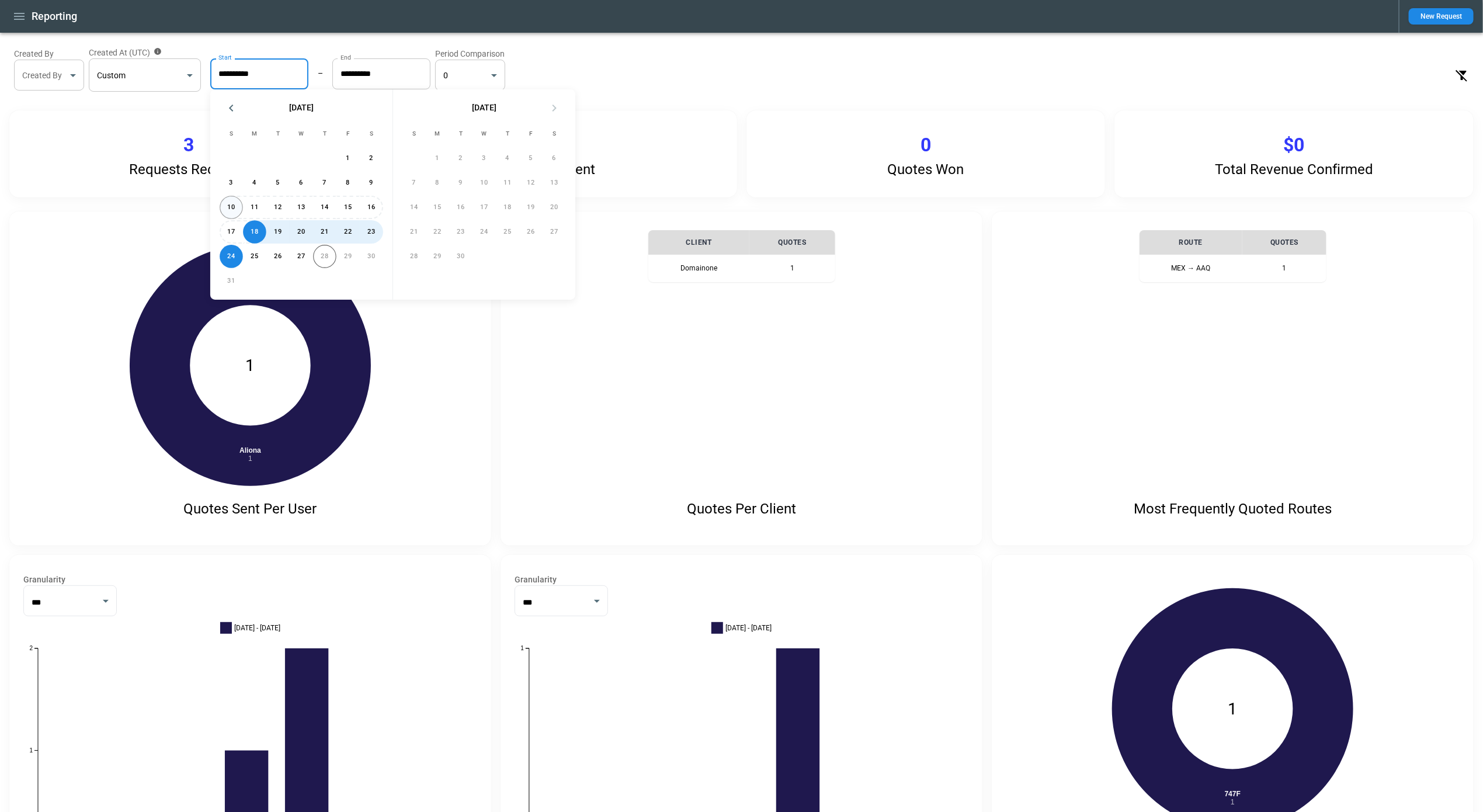
click at [241, 206] on button "10" at bounding box center [232, 208] width 23 height 23
type input "**********"
click at [286, 254] on button "26" at bounding box center [278, 256] width 23 height 23
type input "**********"
